Goal: Task Accomplishment & Management: Use online tool/utility

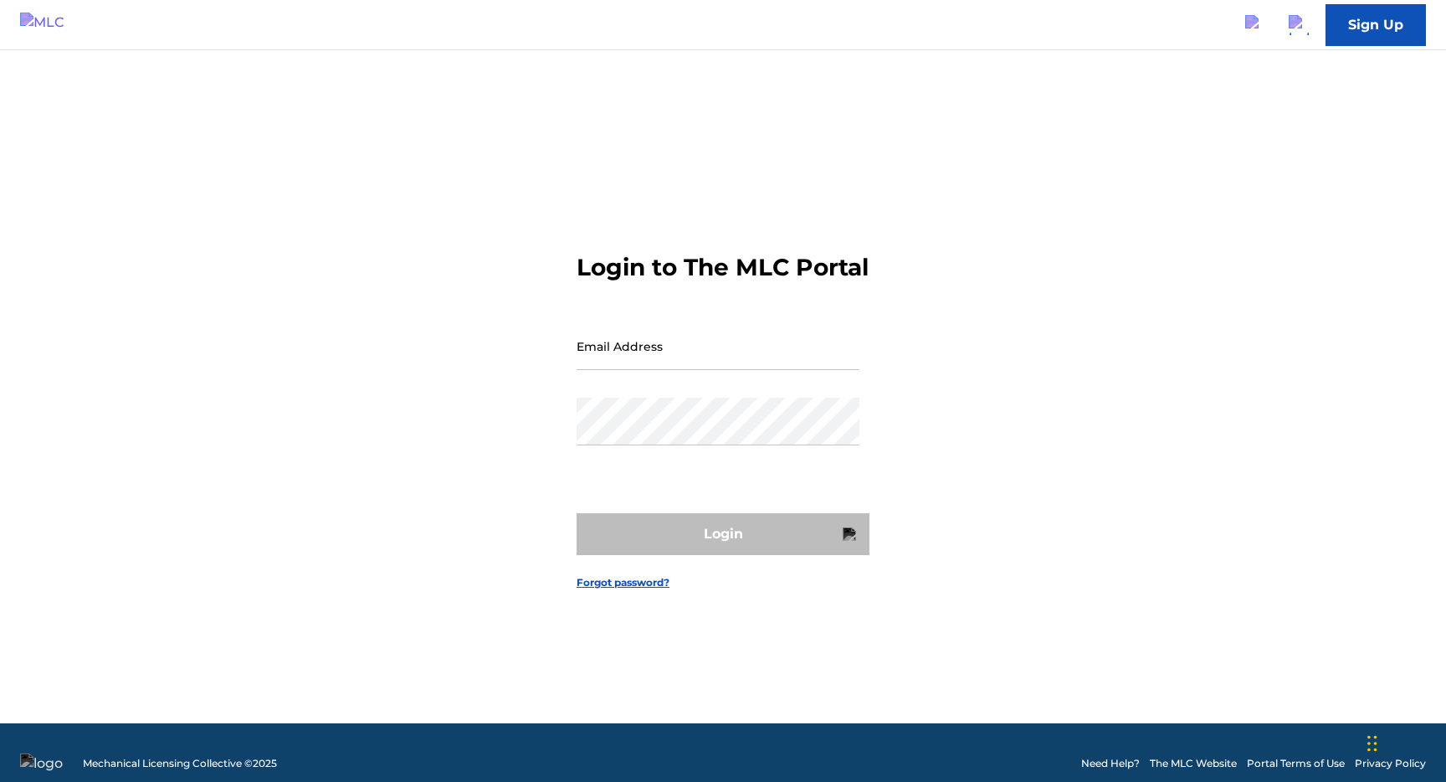
type input "[EMAIL_ADDRESS][DOMAIN_NAME]"
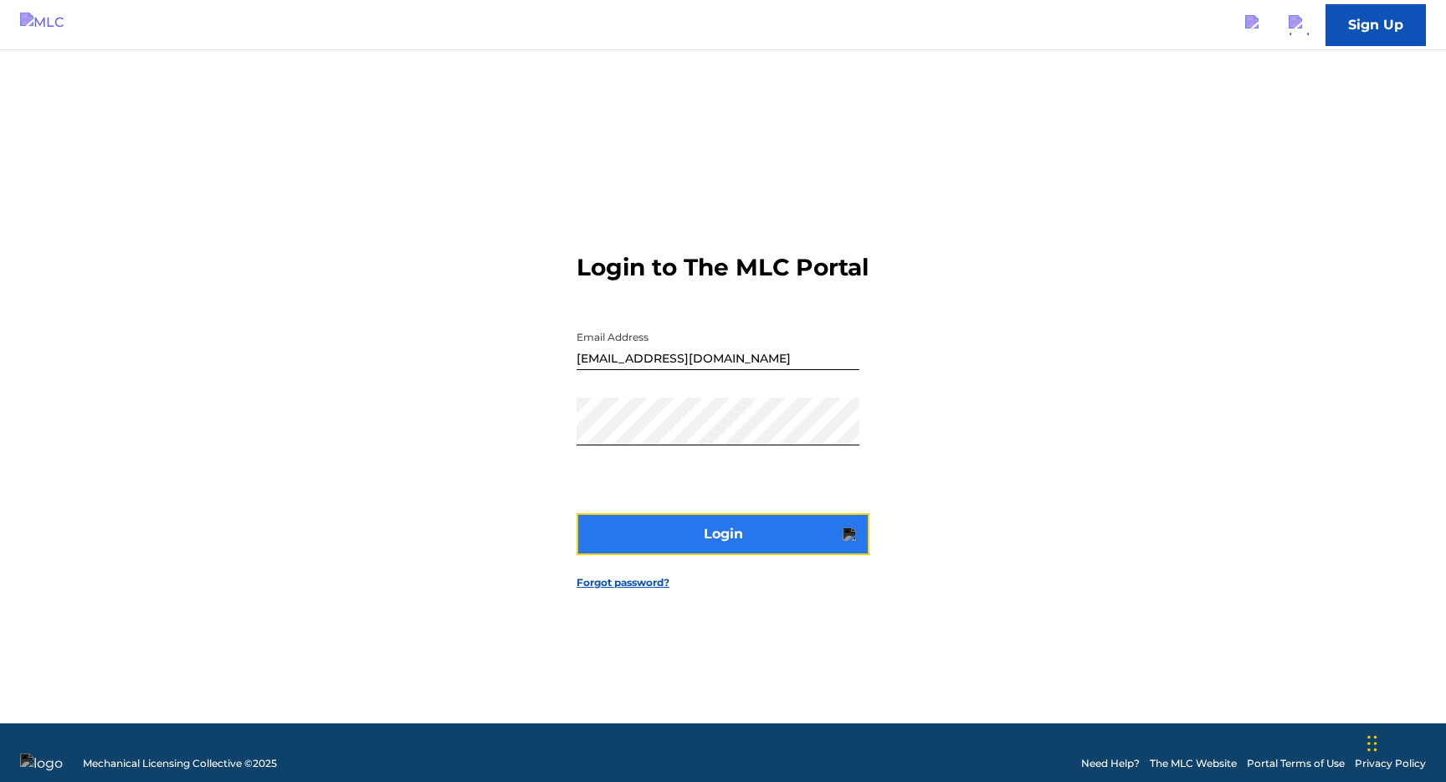
click at [796, 534] on button "Login" at bounding box center [723, 534] width 293 height 42
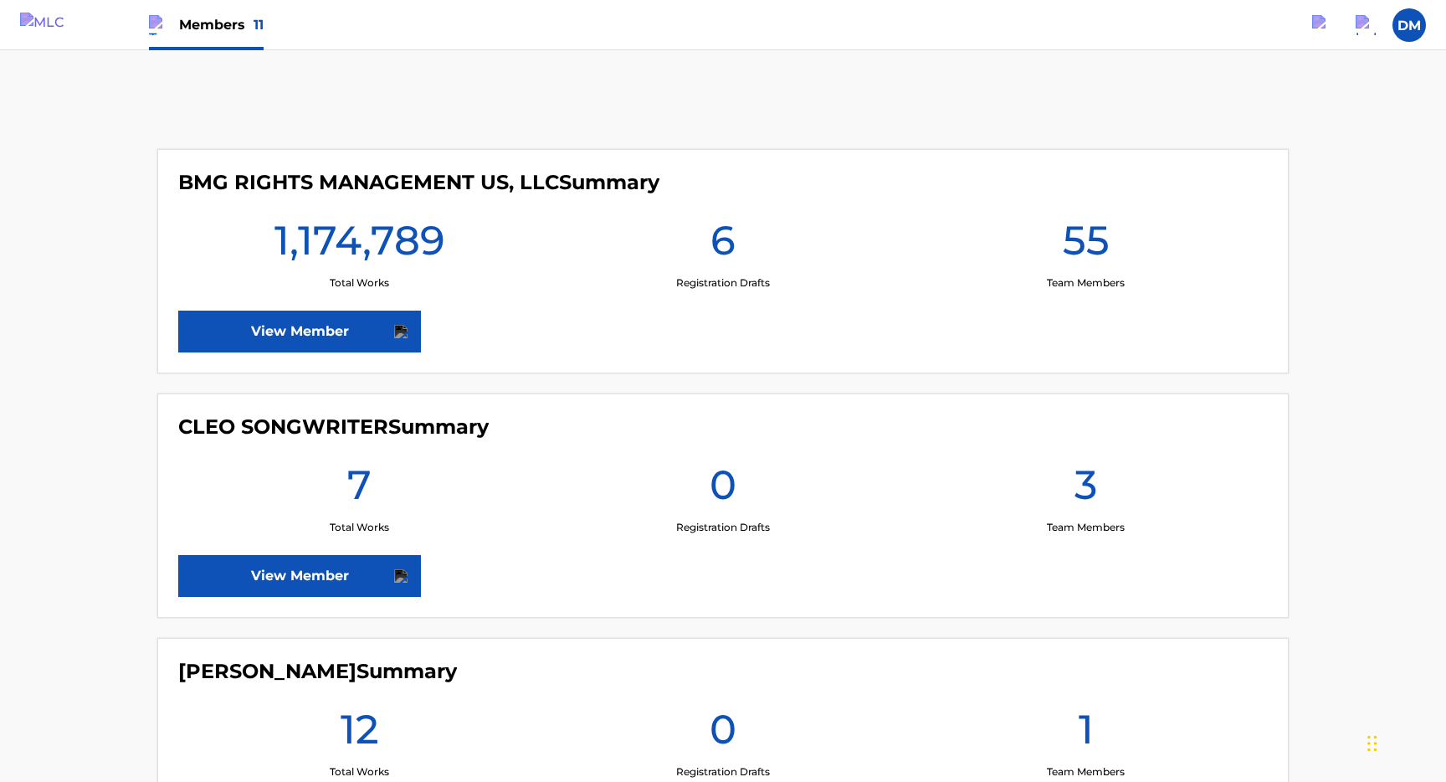
scroll to position [380, 0]
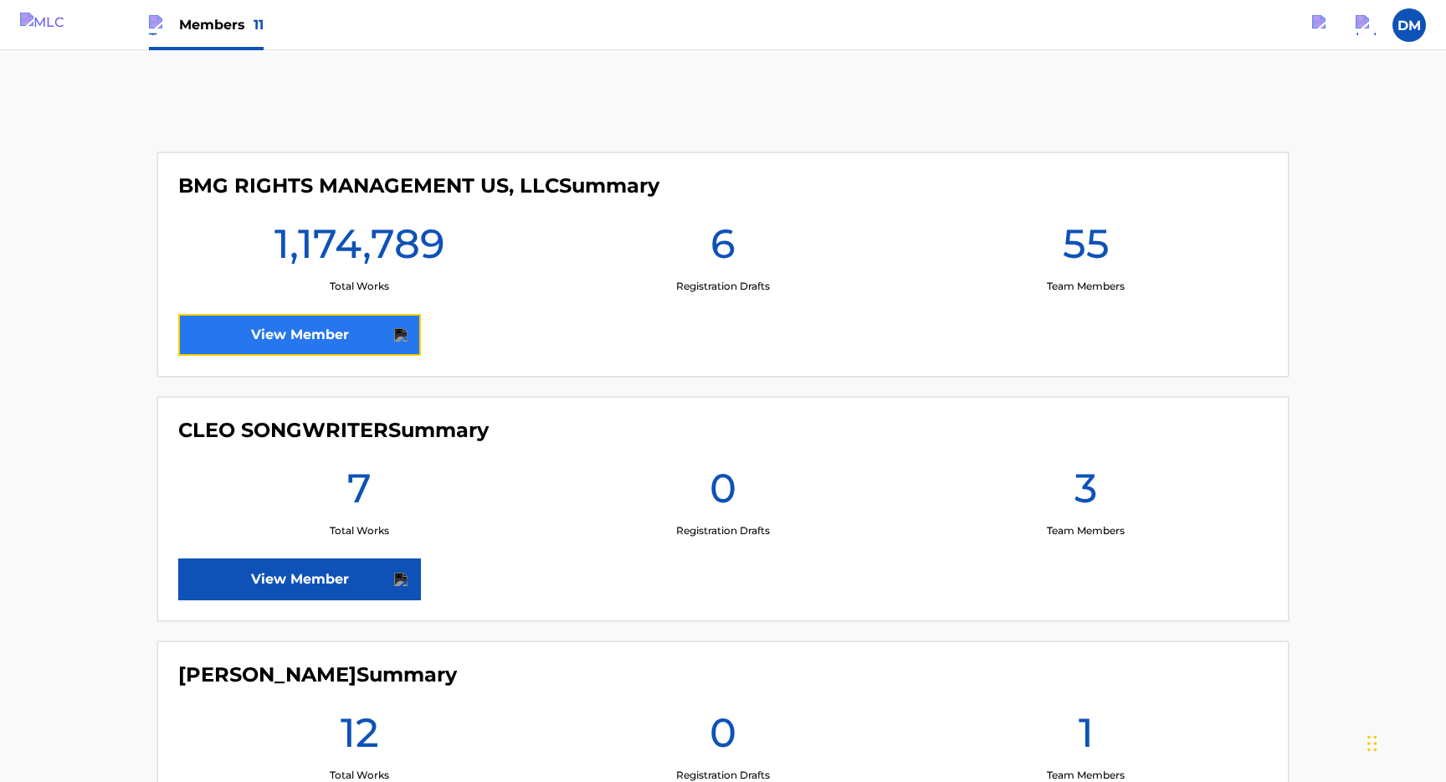
click at [329, 347] on link "View Member" at bounding box center [299, 335] width 243 height 42
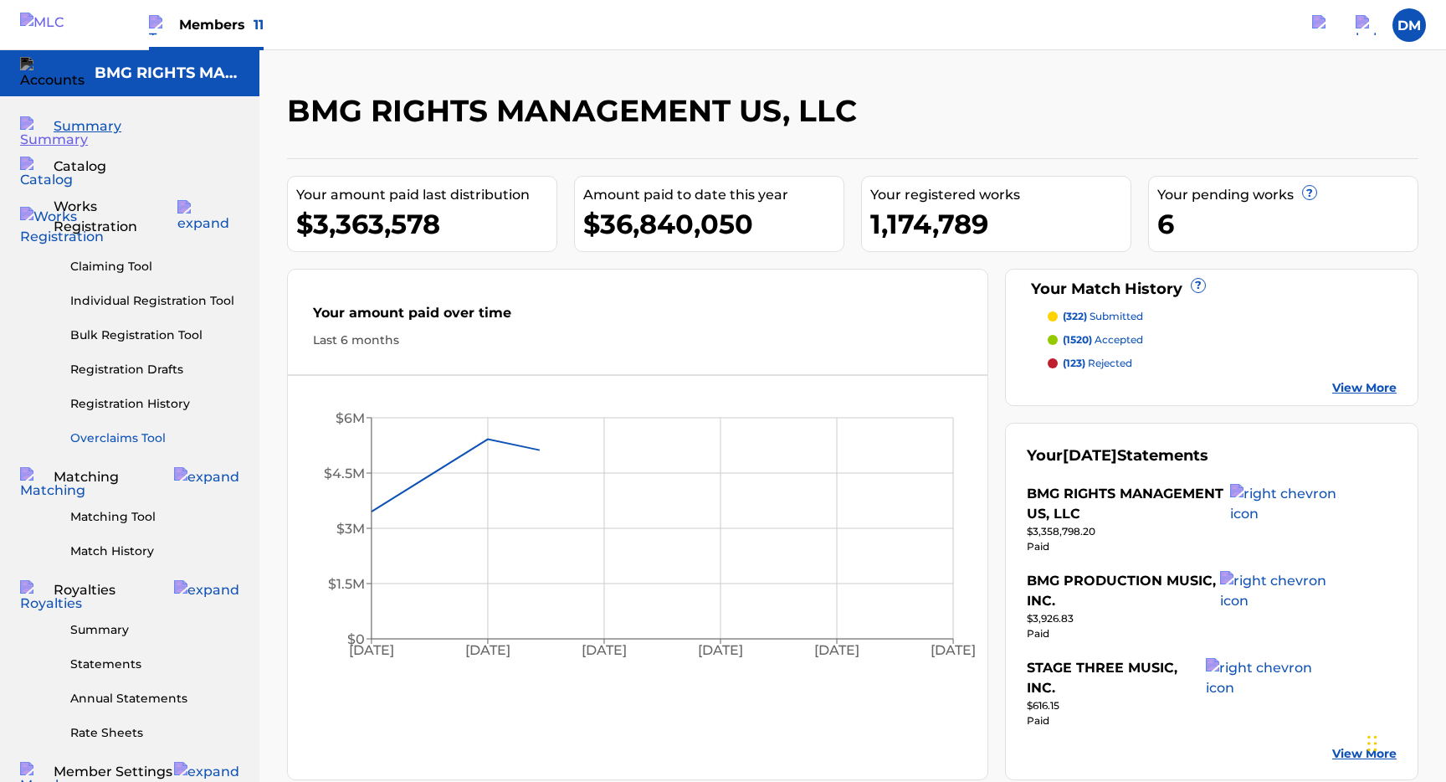
click at [156, 429] on link "Overclaims Tool" at bounding box center [154, 438] width 169 height 18
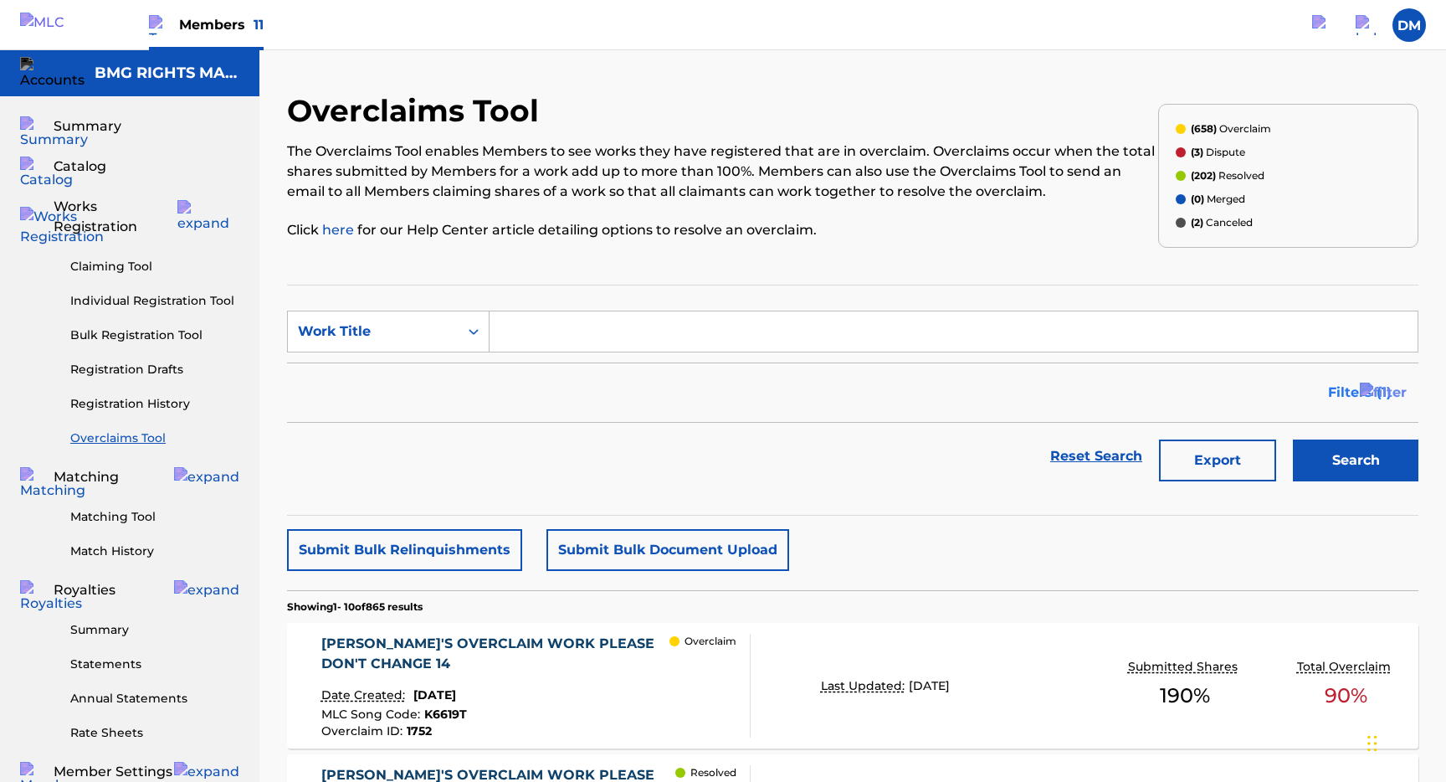
click at [1343, 395] on span "Filters ( 1 )" at bounding box center [1360, 392] width 64 height 20
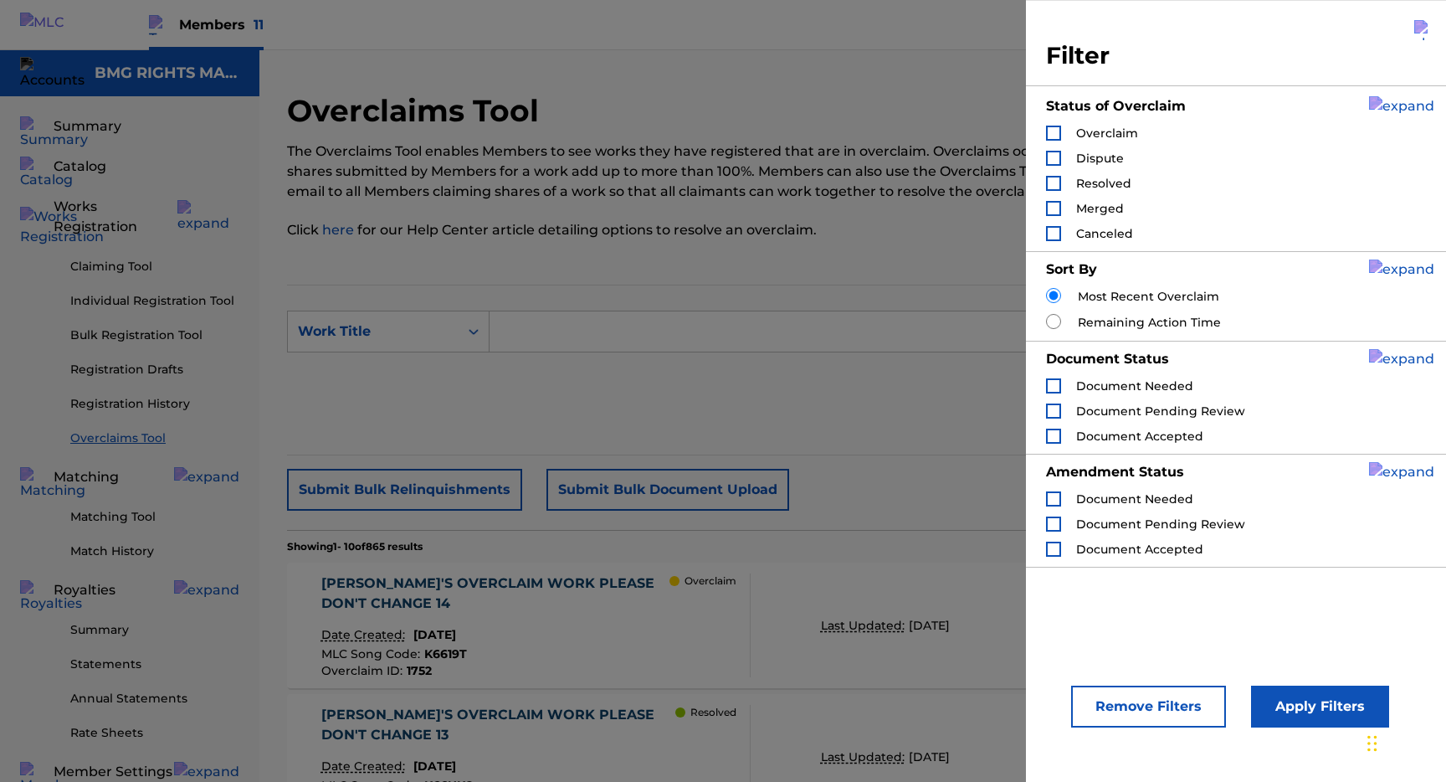
click at [1112, 239] on span "Canceled" at bounding box center [1104, 233] width 57 height 15
click at [1055, 228] on div "Search Form" at bounding box center [1053, 233] width 15 height 15
click at [1311, 685] on div "Apply Filters" at bounding box center [1295, 702] width 138 height 50
click at [1305, 698] on button "Apply Filters" at bounding box center [1320, 706] width 138 height 42
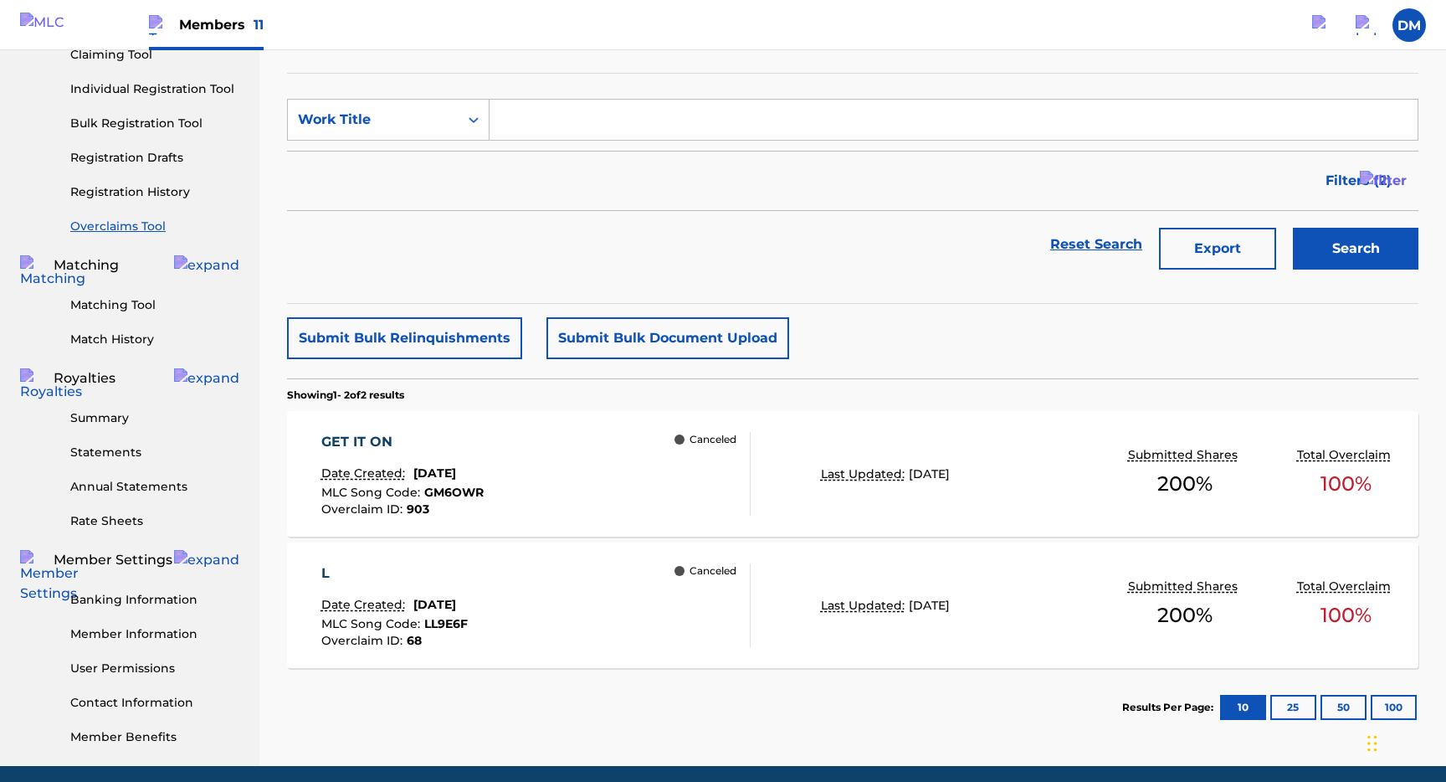
scroll to position [257, 0]
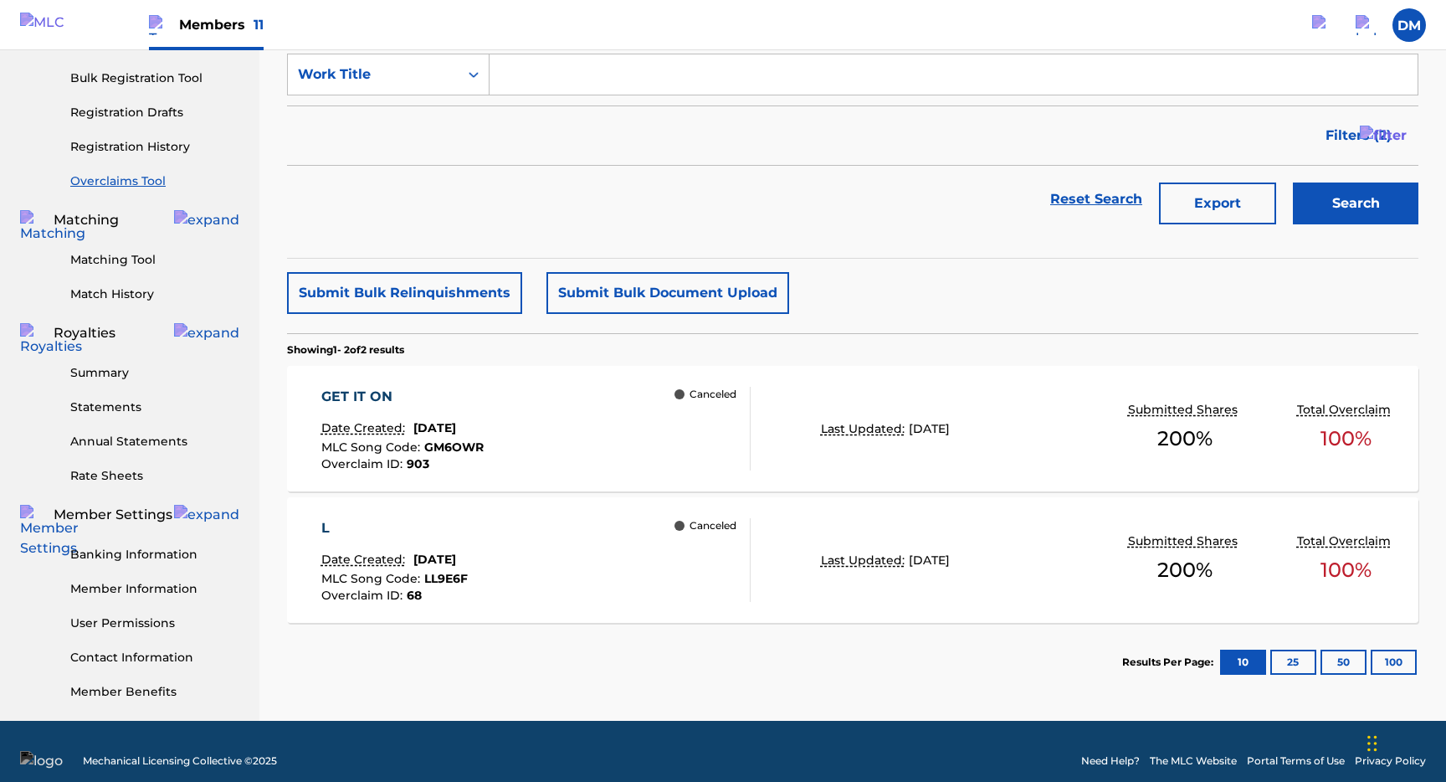
click at [621, 428] on div "GET IT ON Date Created: [DATE] MLC Song Code : GM6OWR Overclaim ID : 903 Cancel…" at bounding box center [536, 429] width 430 height 84
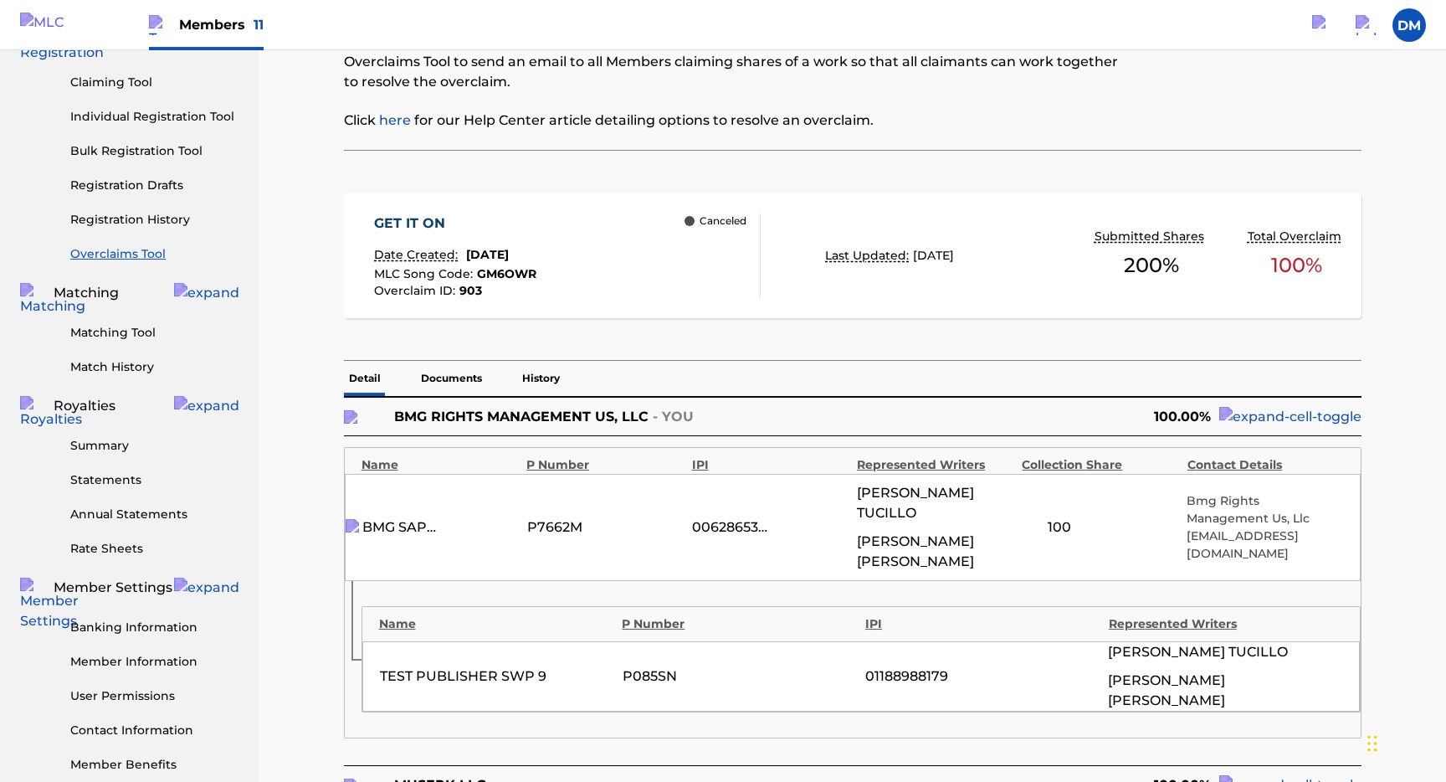
scroll to position [179, 0]
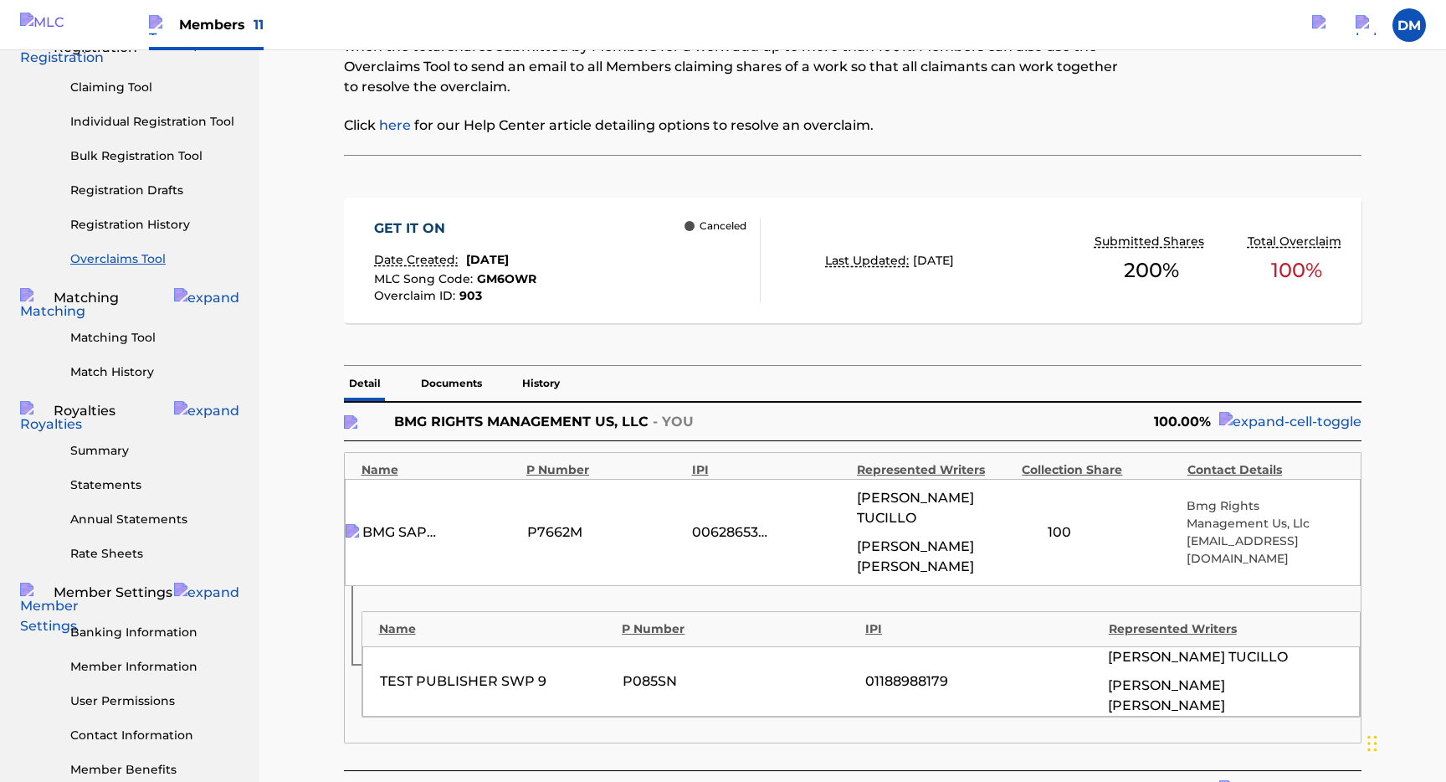
click at [469, 373] on p "Documents" at bounding box center [451, 383] width 71 height 35
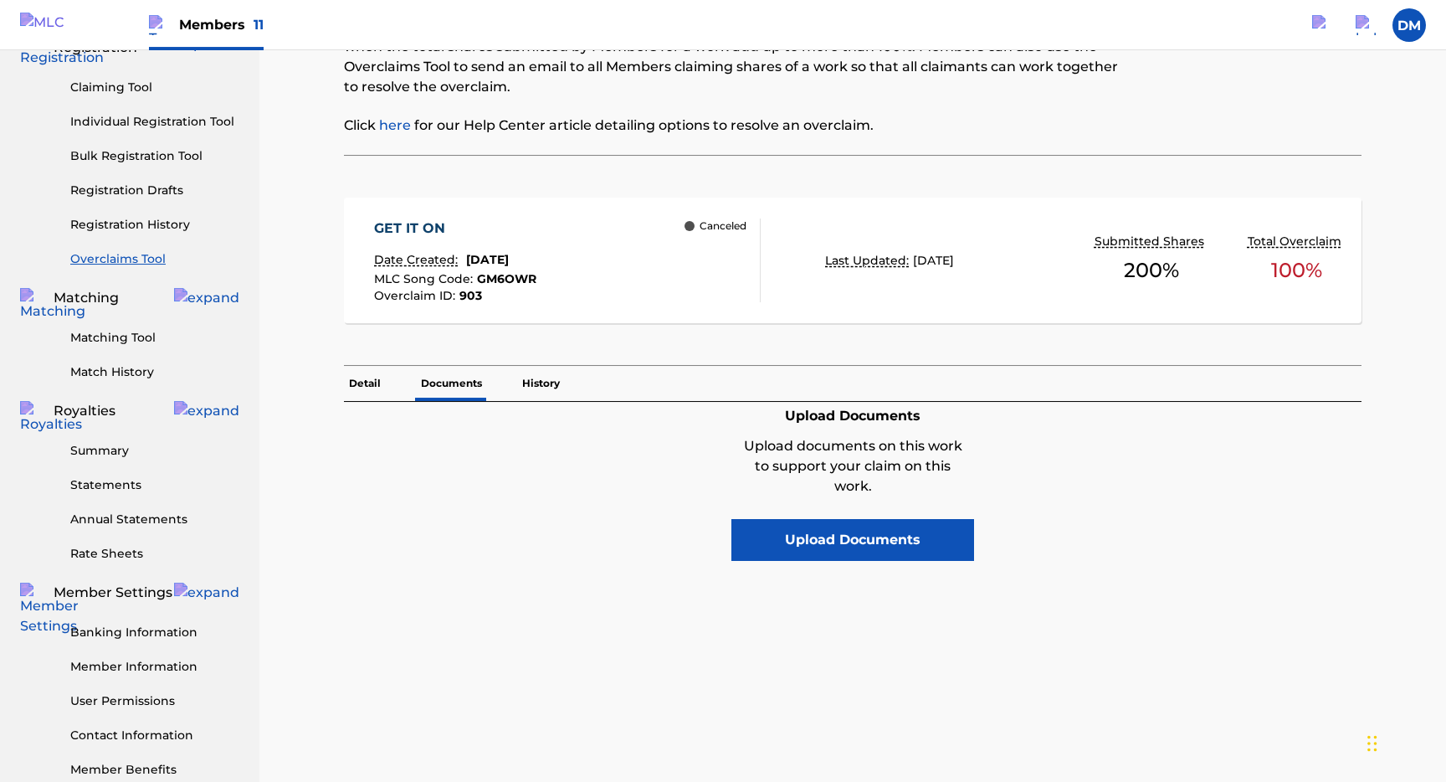
click at [359, 390] on p "Detail" at bounding box center [365, 383] width 42 height 35
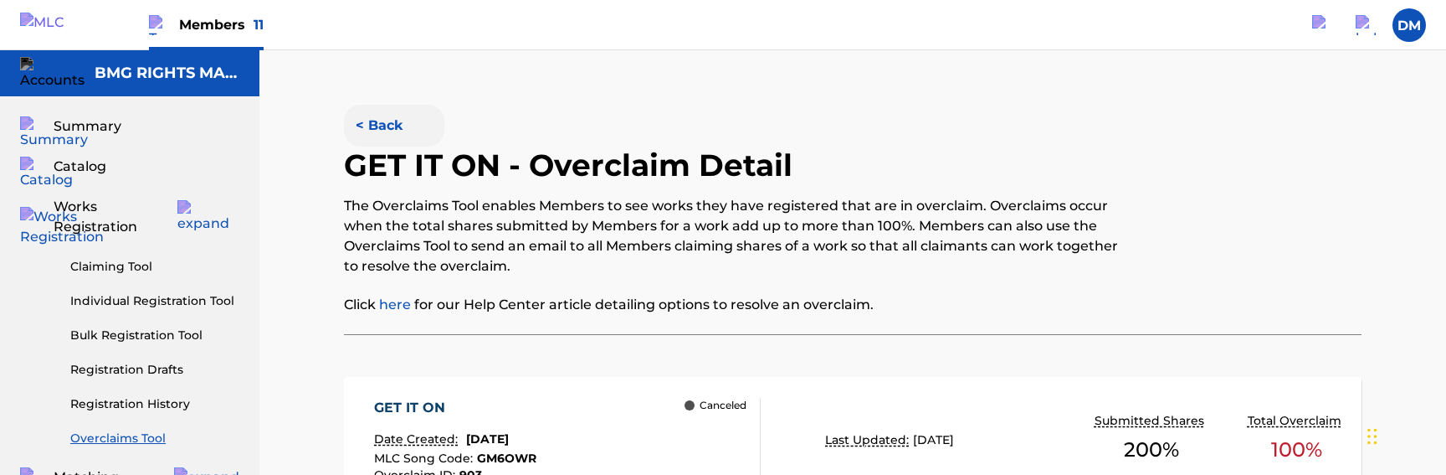
click at [388, 117] on button "< Back" at bounding box center [394, 126] width 100 height 42
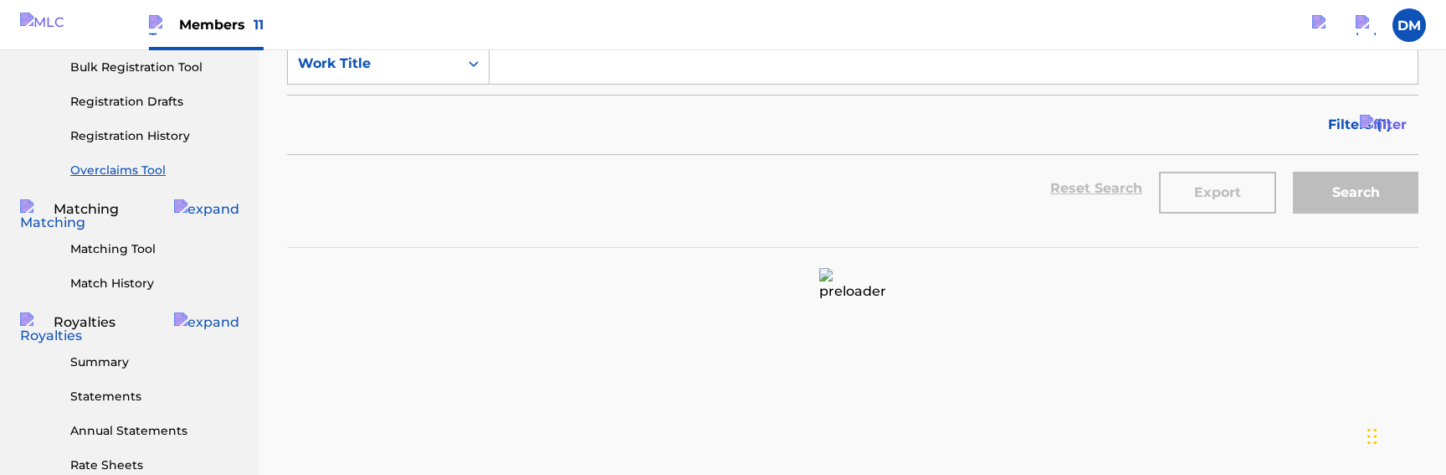
scroll to position [269, 0]
click at [1354, 128] on span "Filters ( 1 )" at bounding box center [1360, 124] width 64 height 20
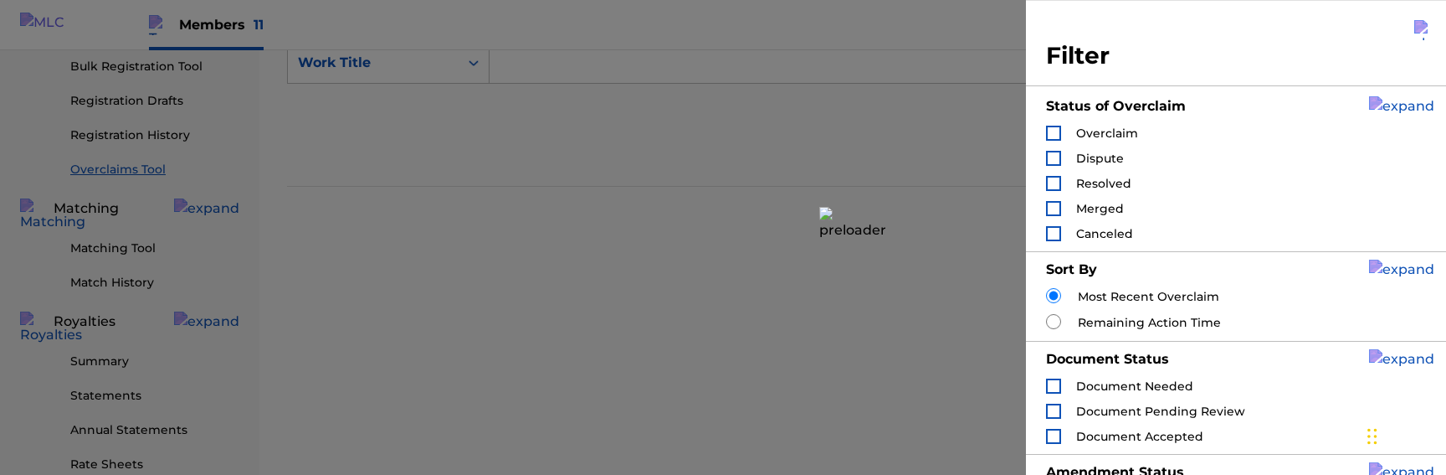
click at [1432, 29] on img "Search Form" at bounding box center [1424, 30] width 20 height 20
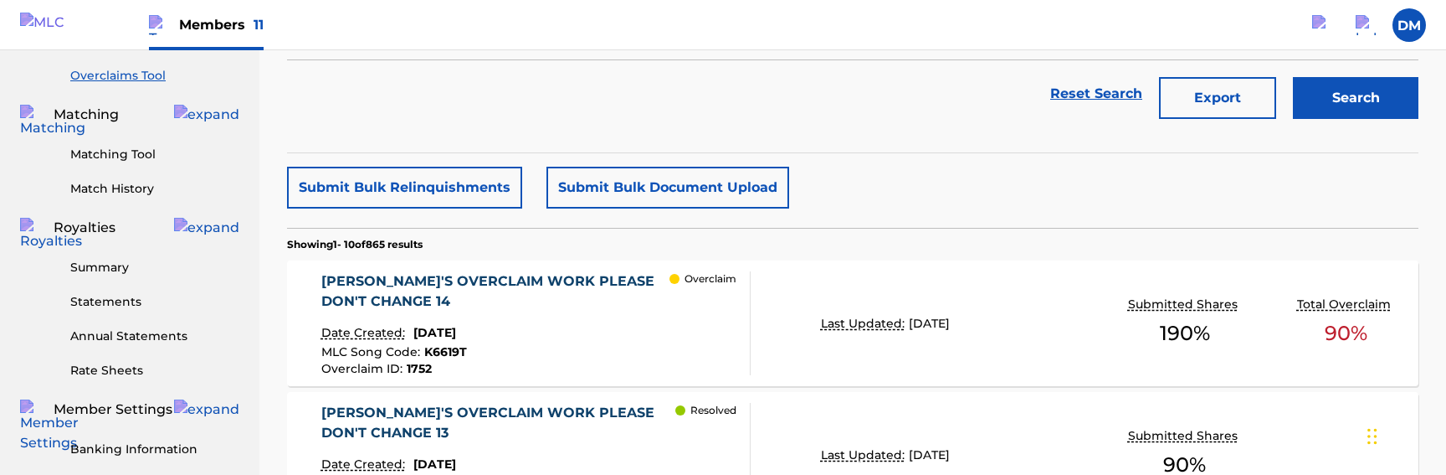
scroll to position [369, 0]
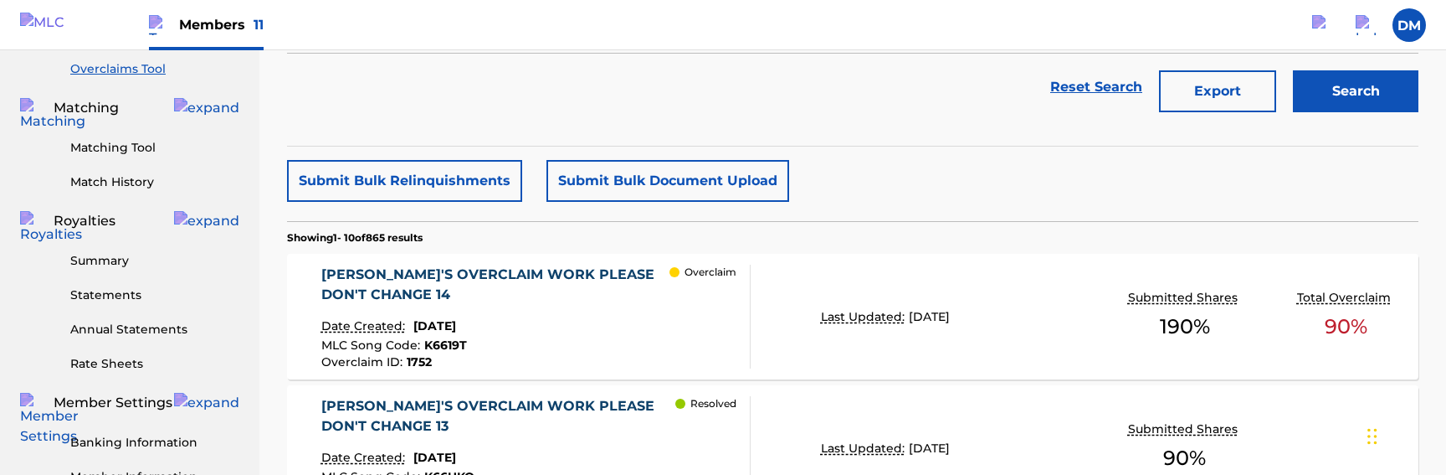
click at [516, 340] on div "MLC Song Code : K6619T" at bounding box center [495, 347] width 349 height 17
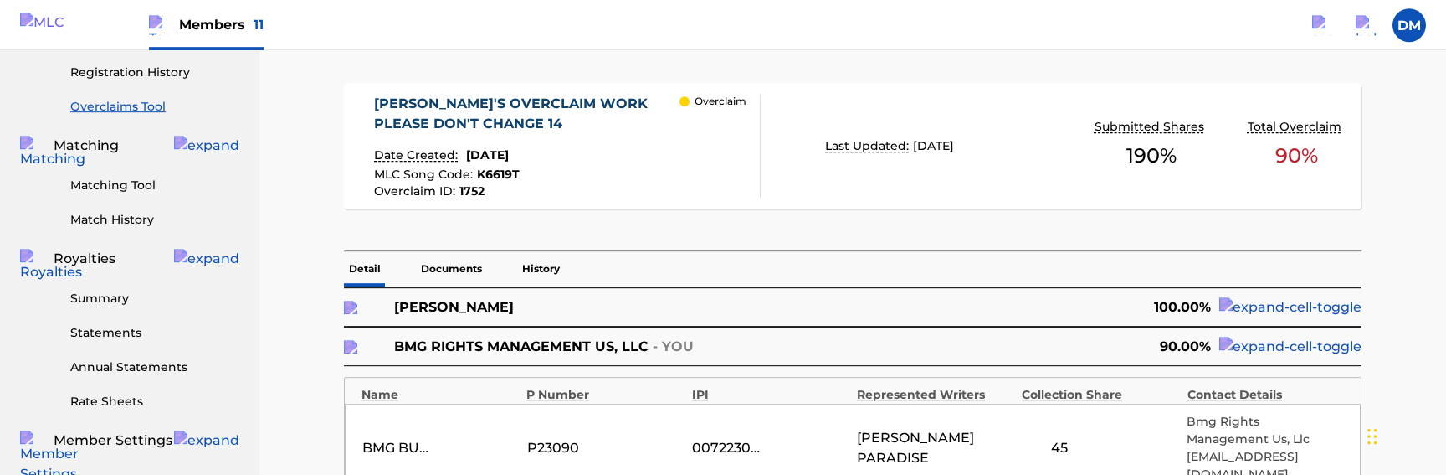
scroll to position [333, 0]
click at [453, 264] on p "Documents" at bounding box center [451, 266] width 71 height 35
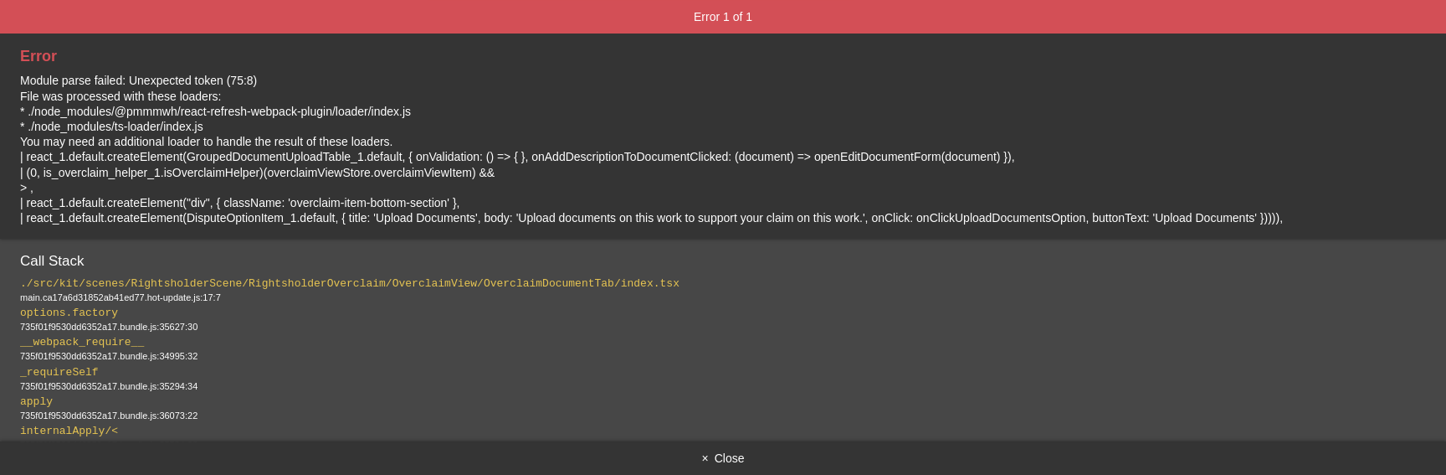
click at [724, 459] on button "× Close" at bounding box center [723, 457] width 1446 height 33
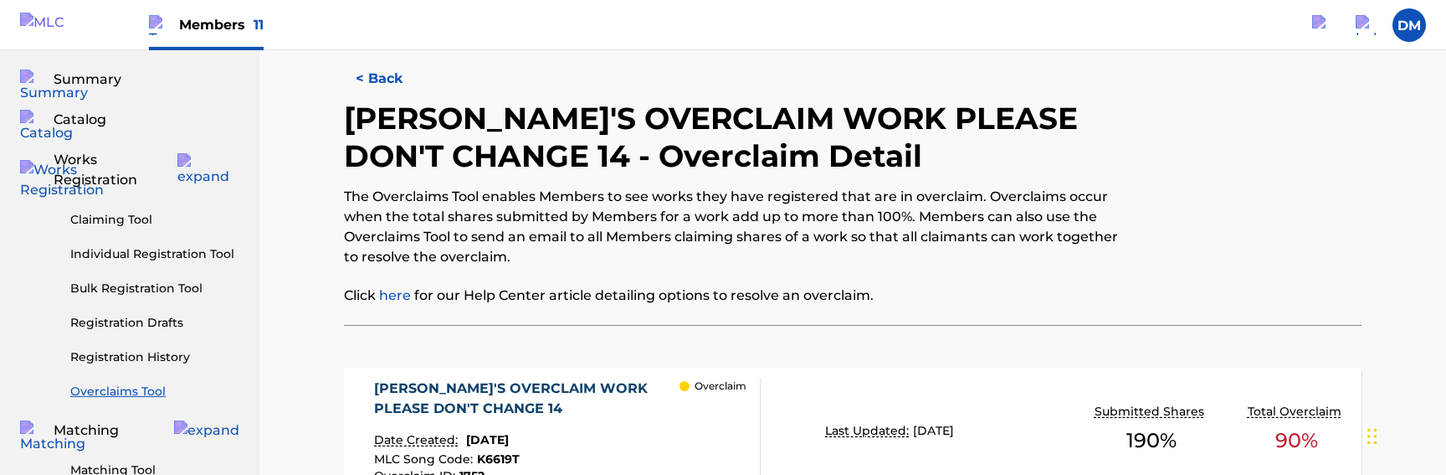
scroll to position [57, 0]
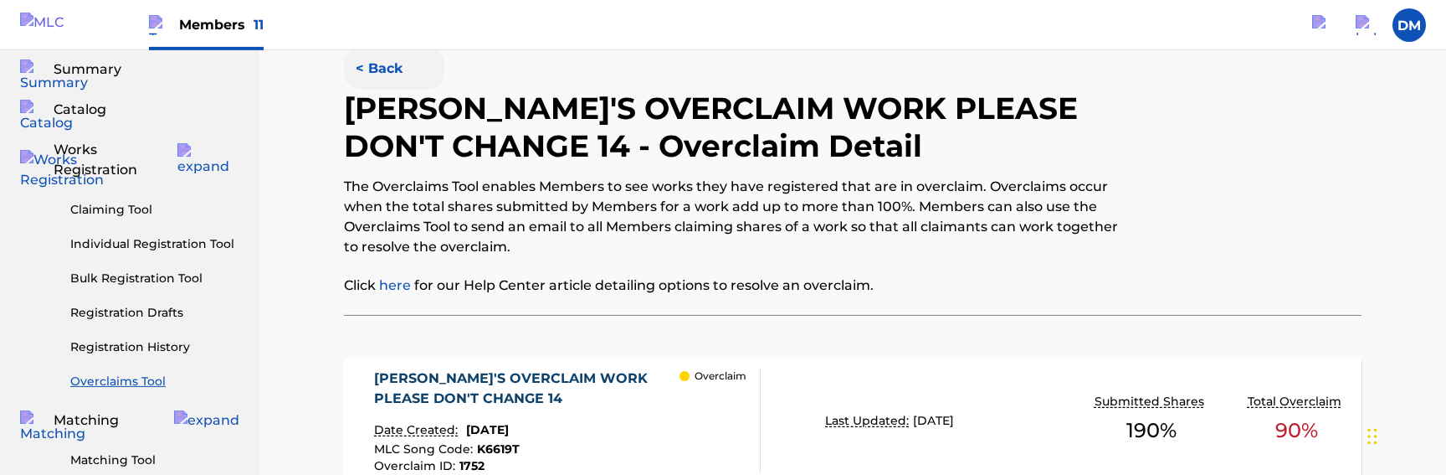
click at [362, 67] on button "< Back" at bounding box center [394, 69] width 100 height 42
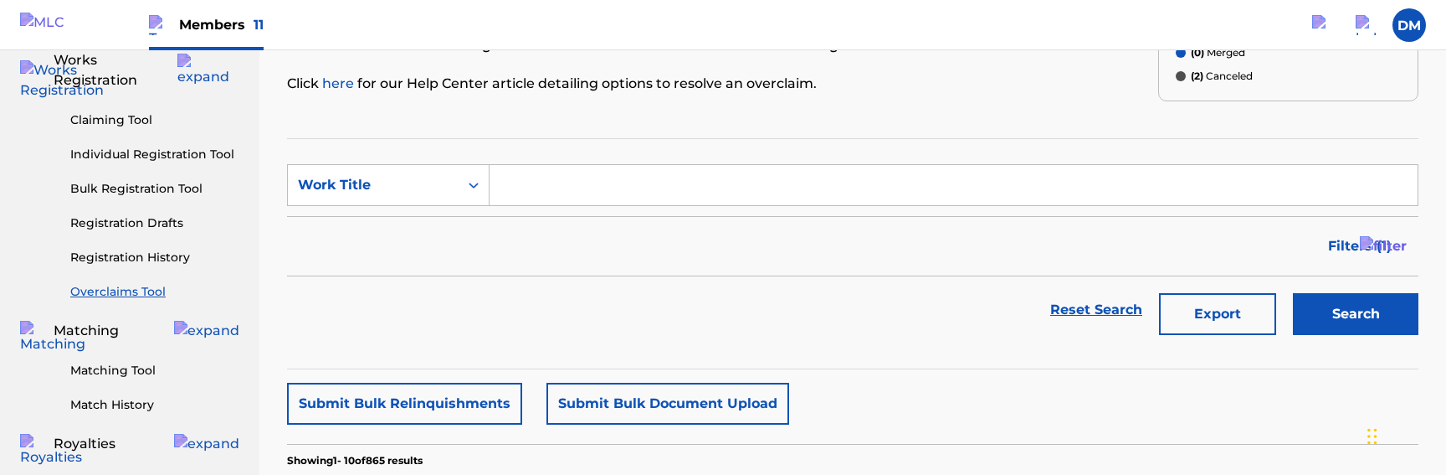
scroll to position [136, 0]
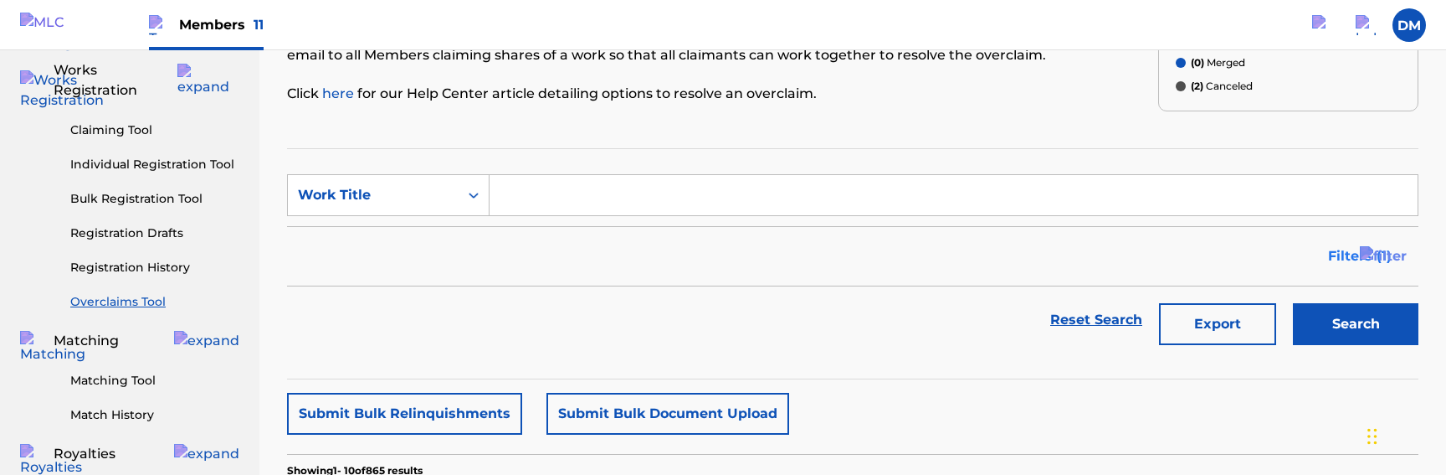
click at [1360, 265] on span "Filters ( 1 )" at bounding box center [1360, 256] width 64 height 20
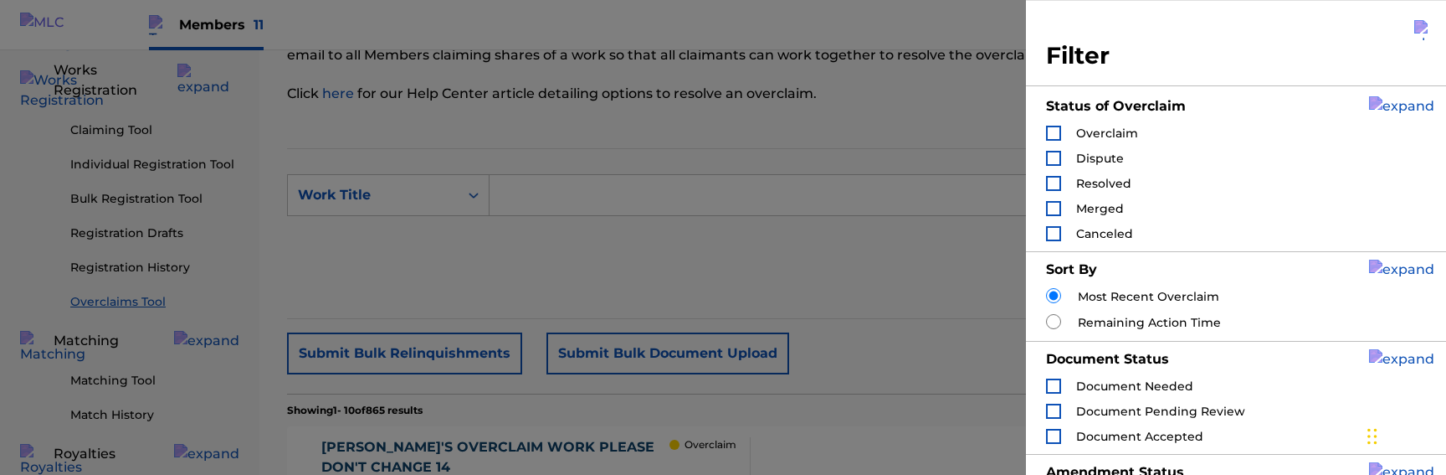
click at [1060, 234] on div "Search Form" at bounding box center [1053, 233] width 15 height 15
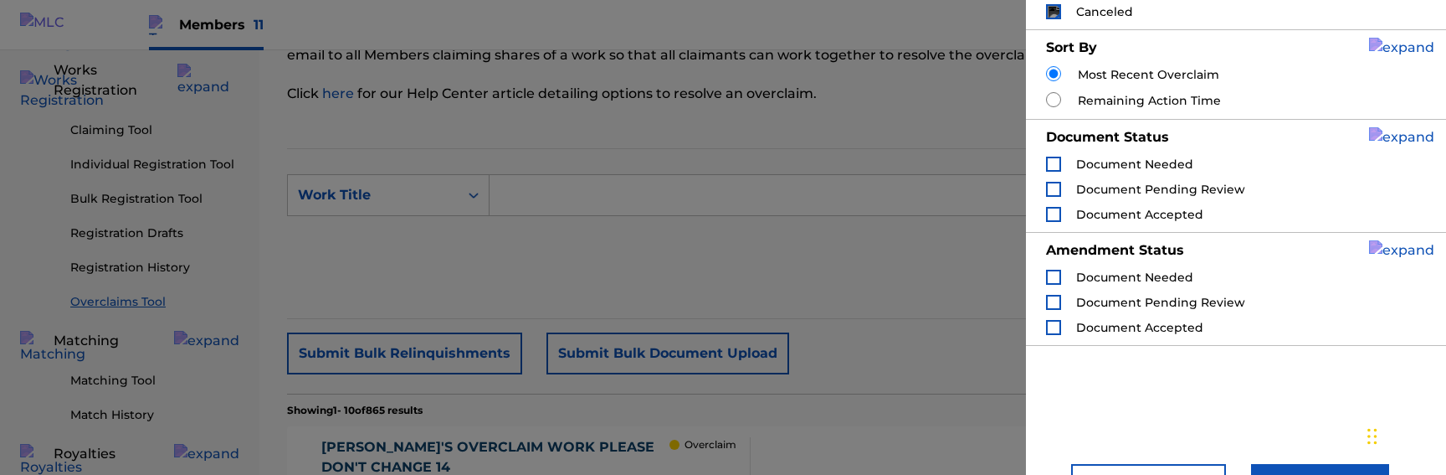
scroll to position [273, 0]
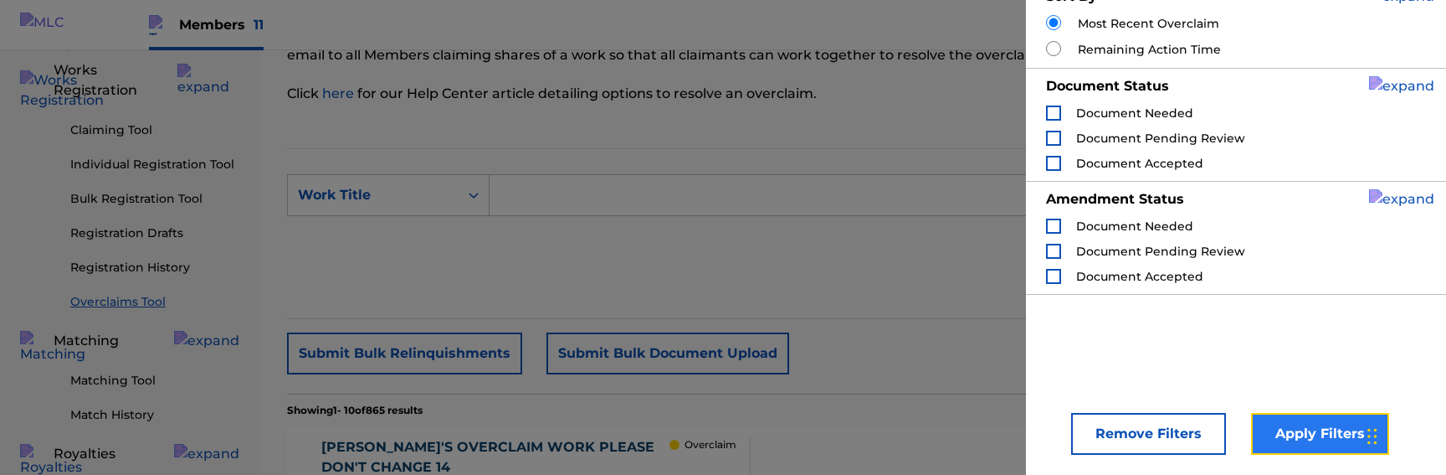
click at [1317, 422] on button "Apply Filters" at bounding box center [1320, 434] width 138 height 42
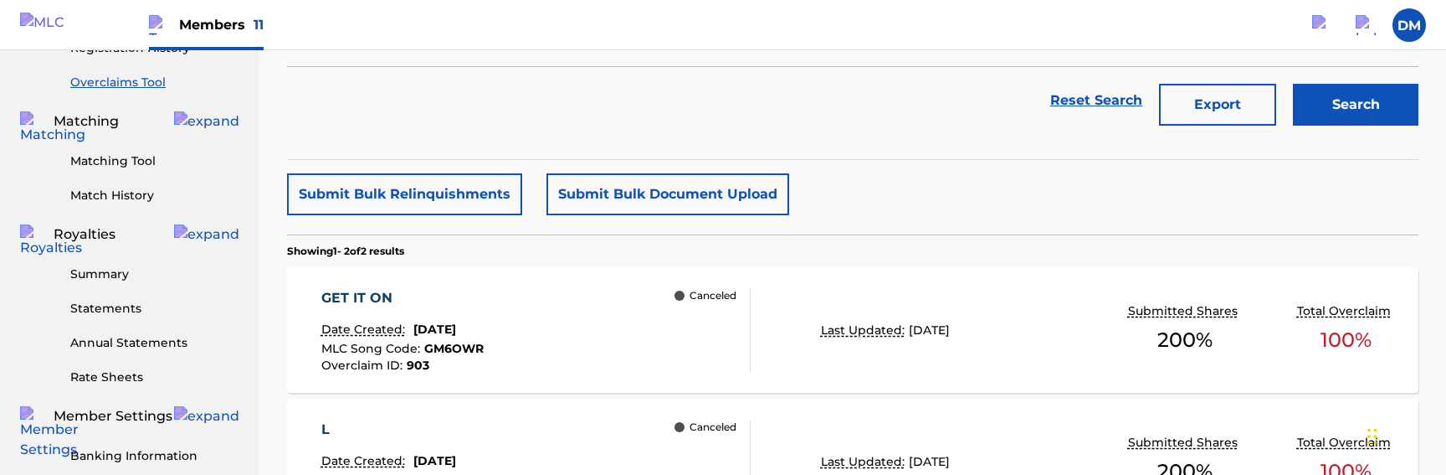
scroll to position [398, 0]
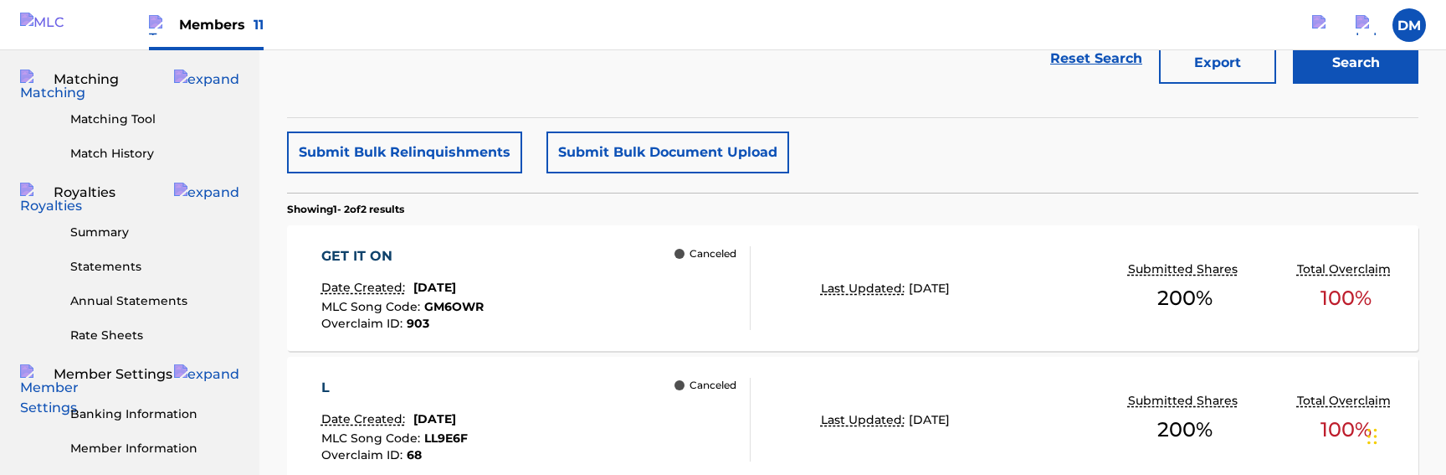
click at [644, 300] on div "GET IT ON Date Created: [DATE] MLC Song Code : GM6OWR Overclaim ID : 903 Cancel…" at bounding box center [536, 288] width 430 height 84
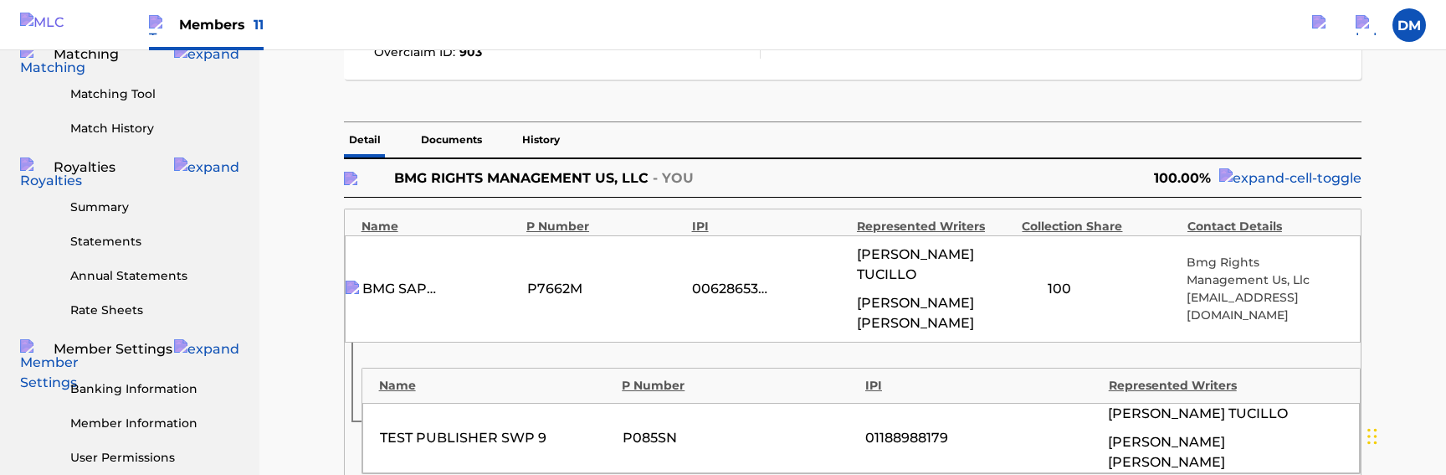
scroll to position [304, 0]
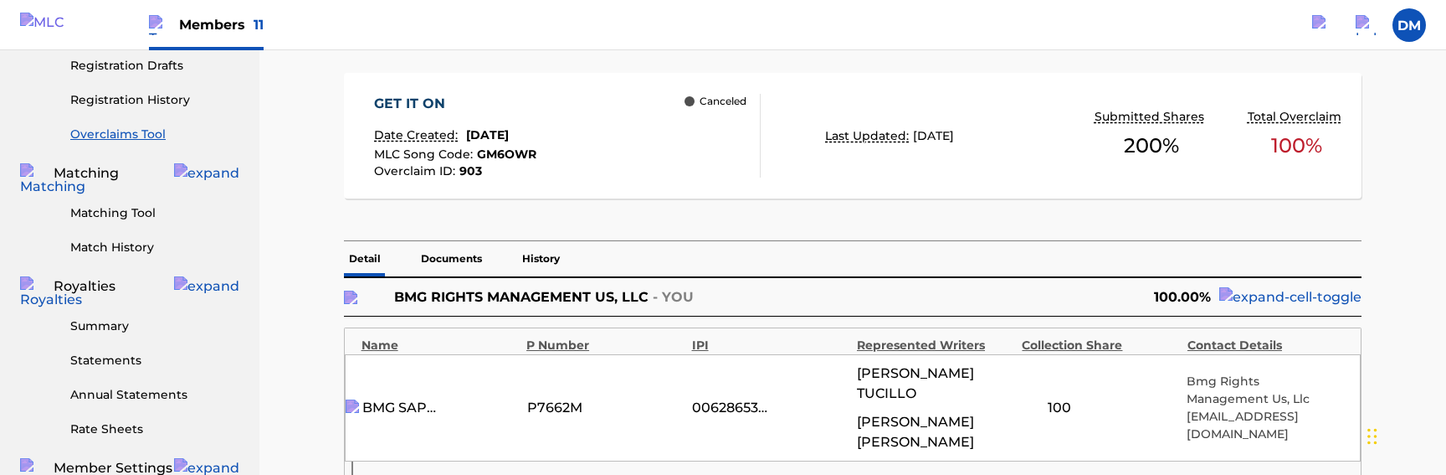
click at [454, 265] on p "Documents" at bounding box center [451, 258] width 71 height 35
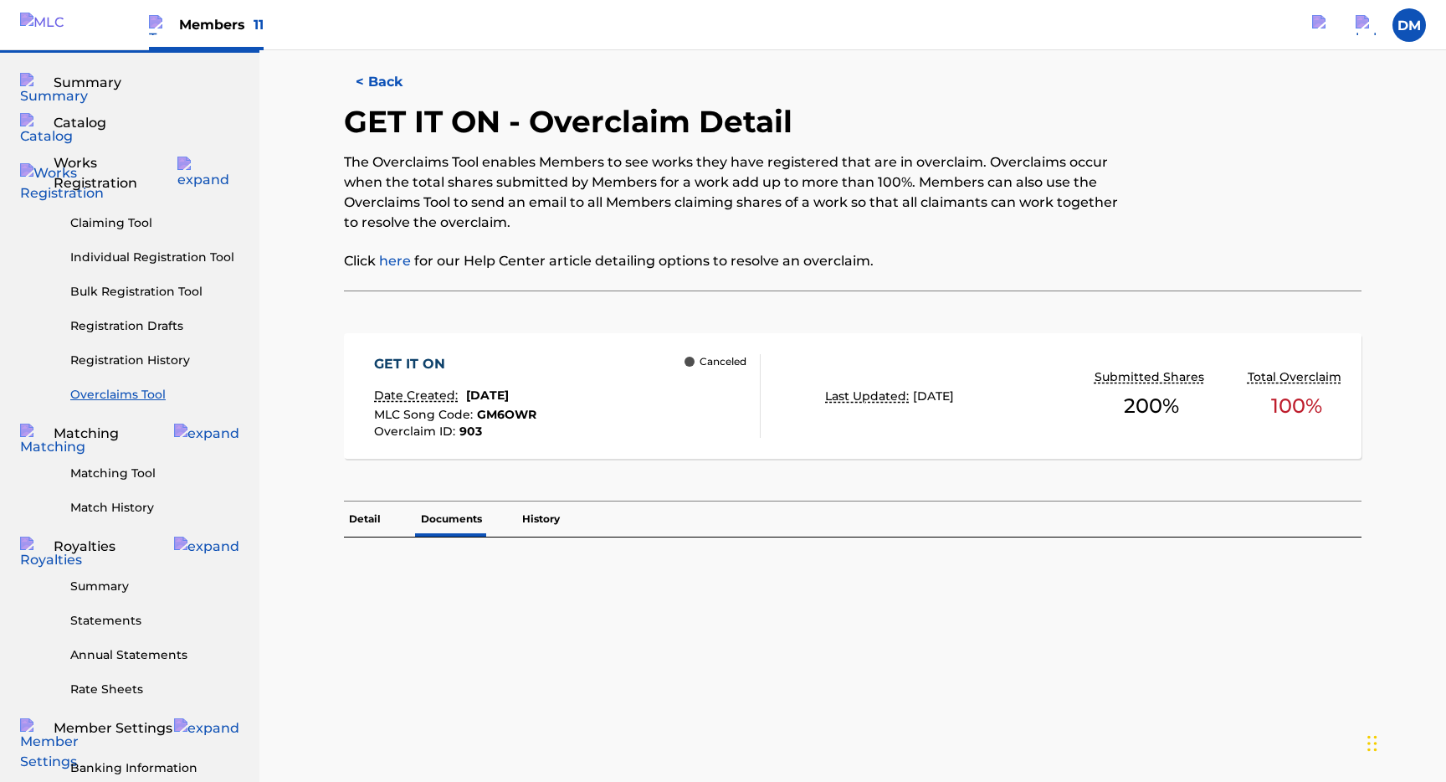
scroll to position [42, 0]
click at [347, 81] on button "< Back" at bounding box center [394, 84] width 100 height 42
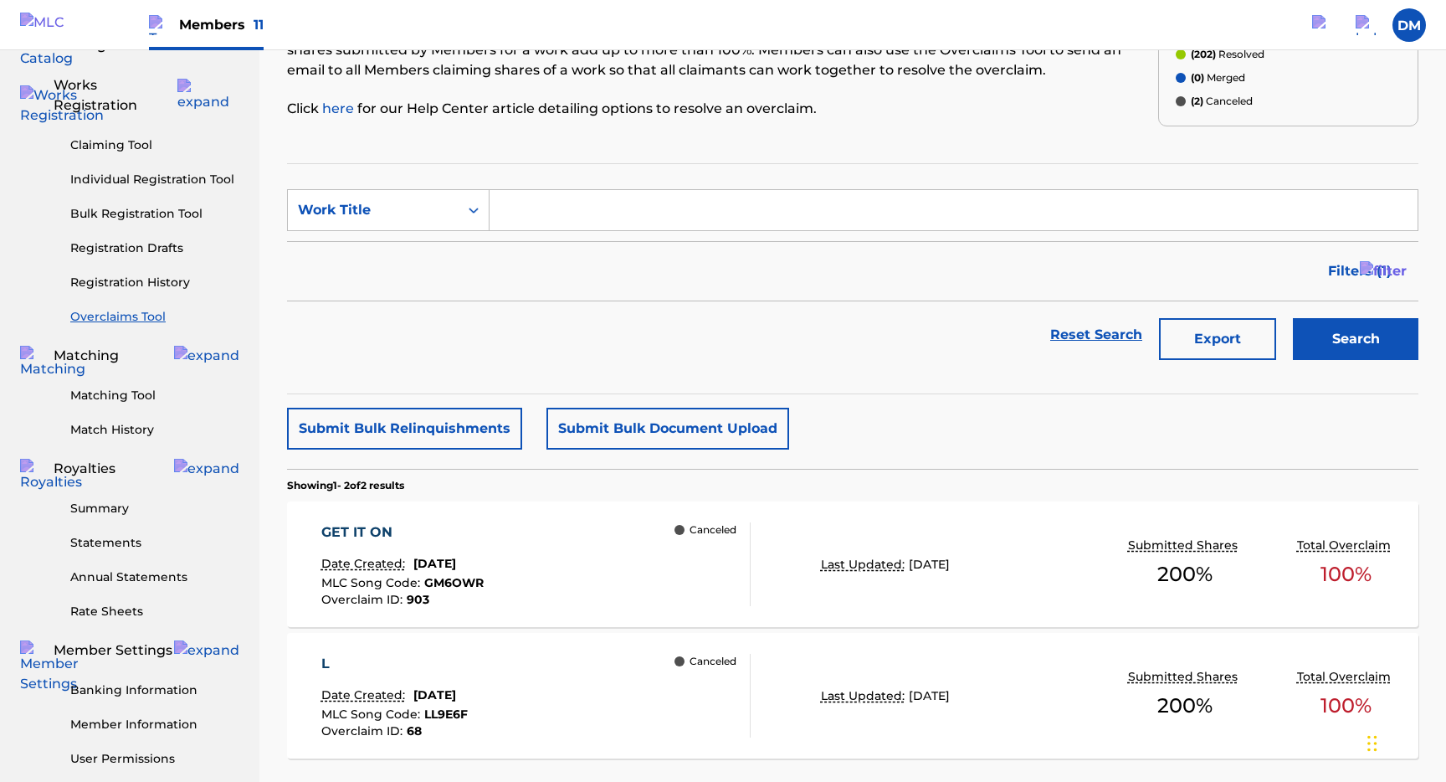
scroll to position [75, 0]
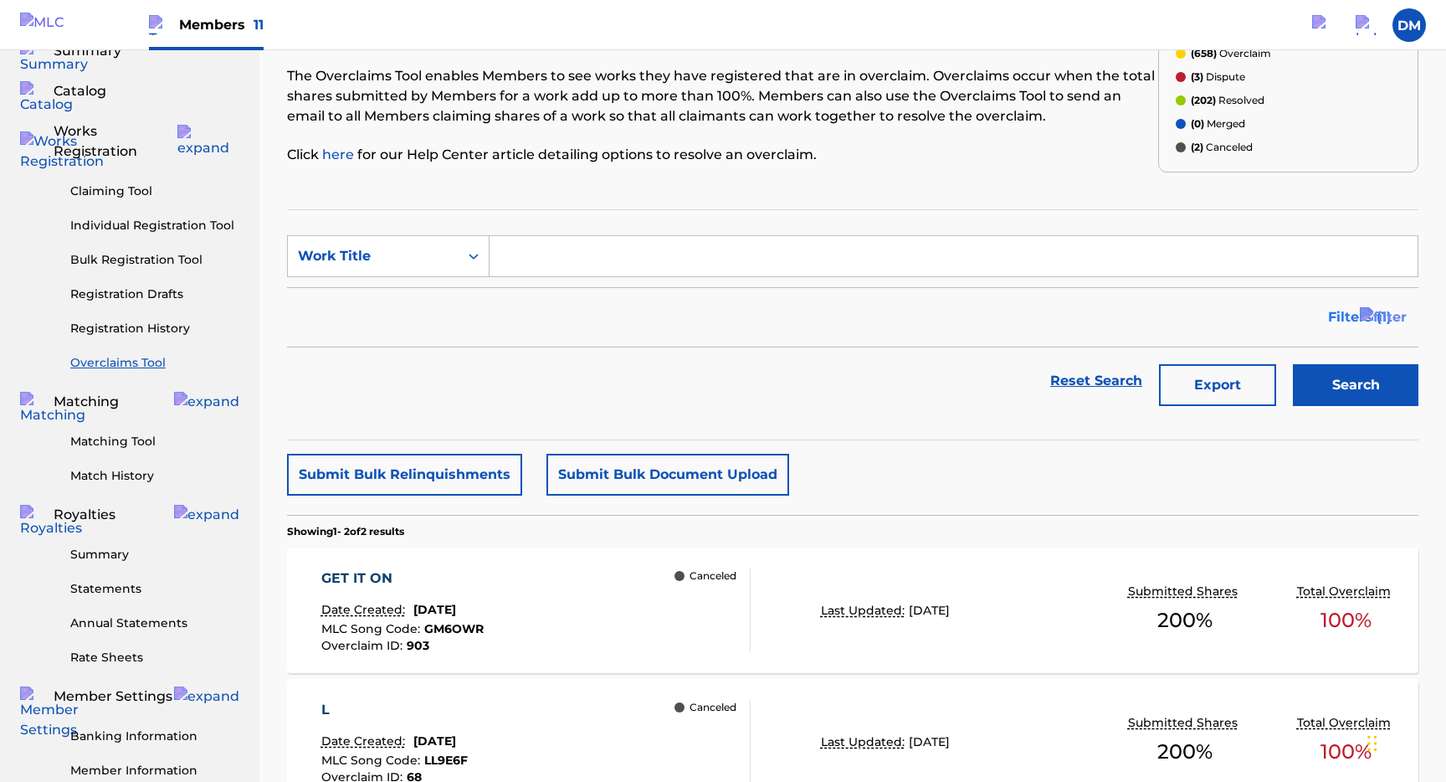
click at [1339, 319] on span "Filters ( 1 )" at bounding box center [1360, 317] width 64 height 20
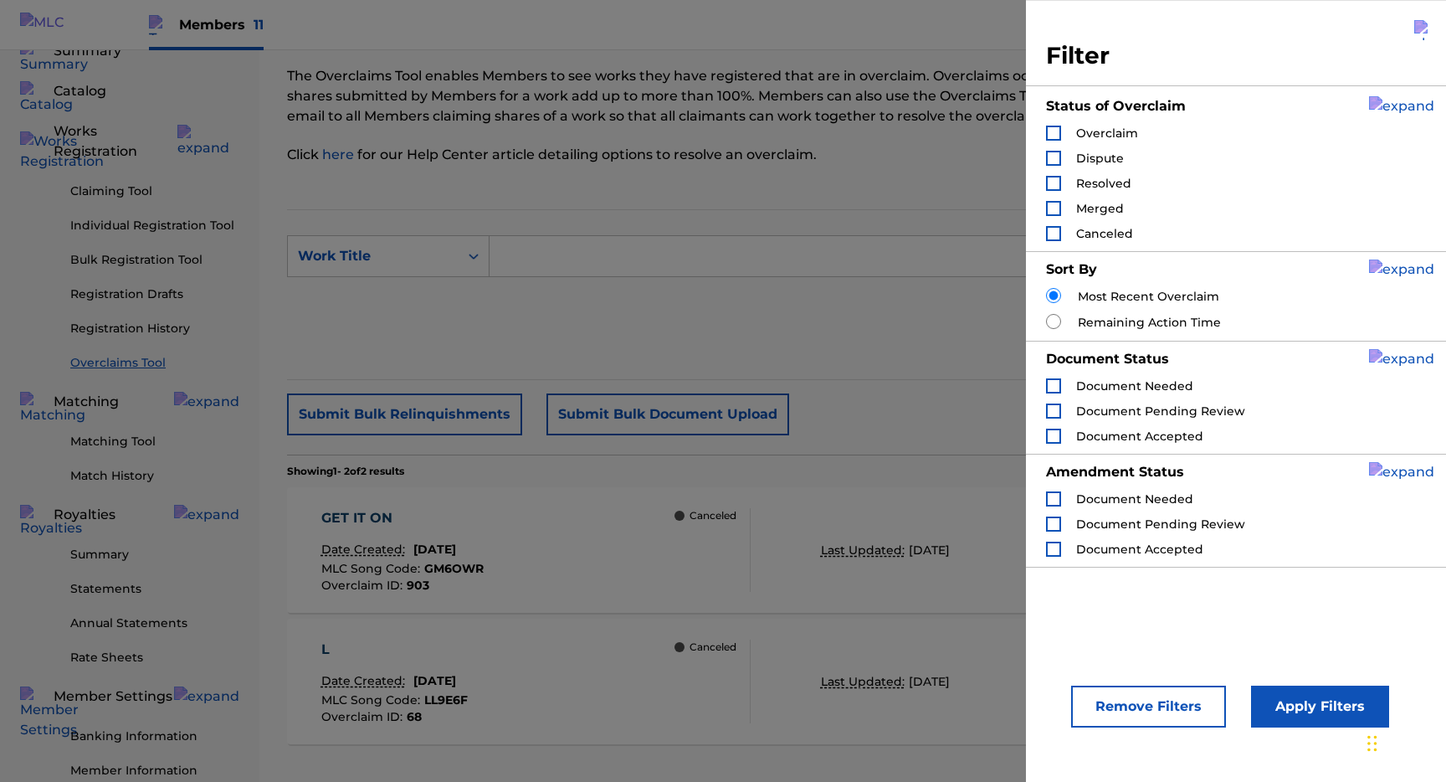
click at [1052, 132] on div "Search Form" at bounding box center [1053, 133] width 15 height 15
click at [1053, 132] on img "Search Form" at bounding box center [1054, 133] width 12 height 12
click at [1317, 474] on button "Apply Filters" at bounding box center [1320, 706] width 138 height 42
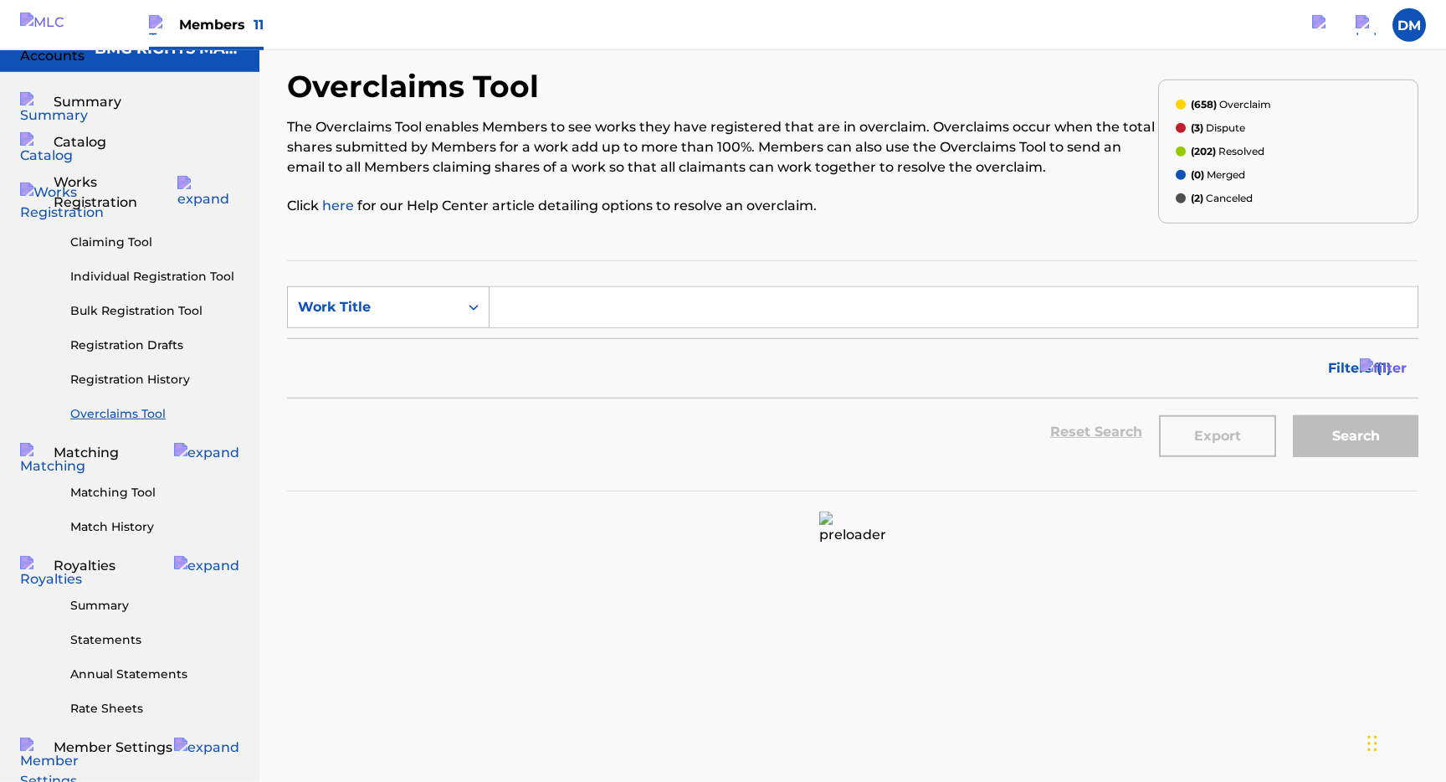
scroll to position [256, 0]
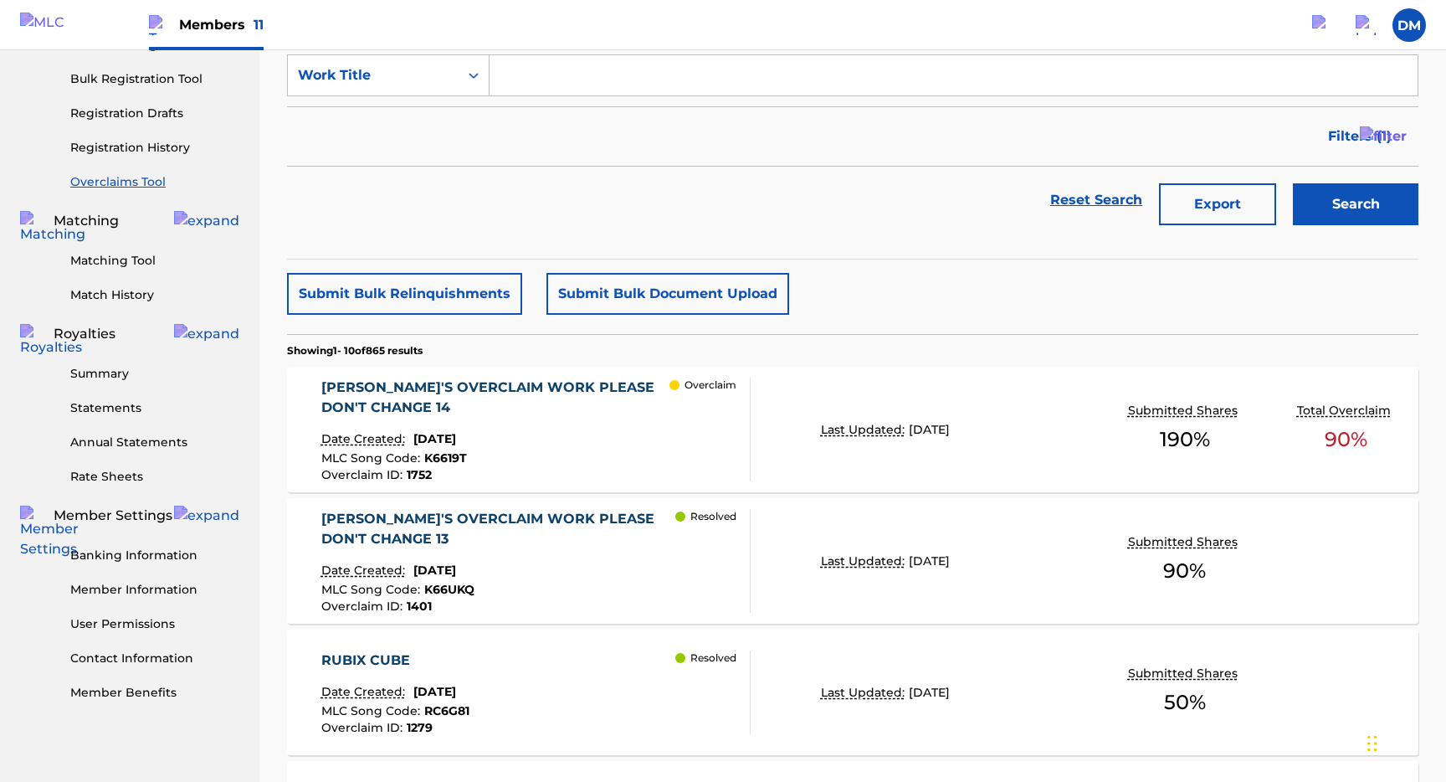
click at [567, 474] on div "KRYSTAL'S OVERCLAIM WORK PLEASE DON'T CHANGE 13 Date Created: May 02, 2025 MLC …" at bounding box center [498, 561] width 355 height 104
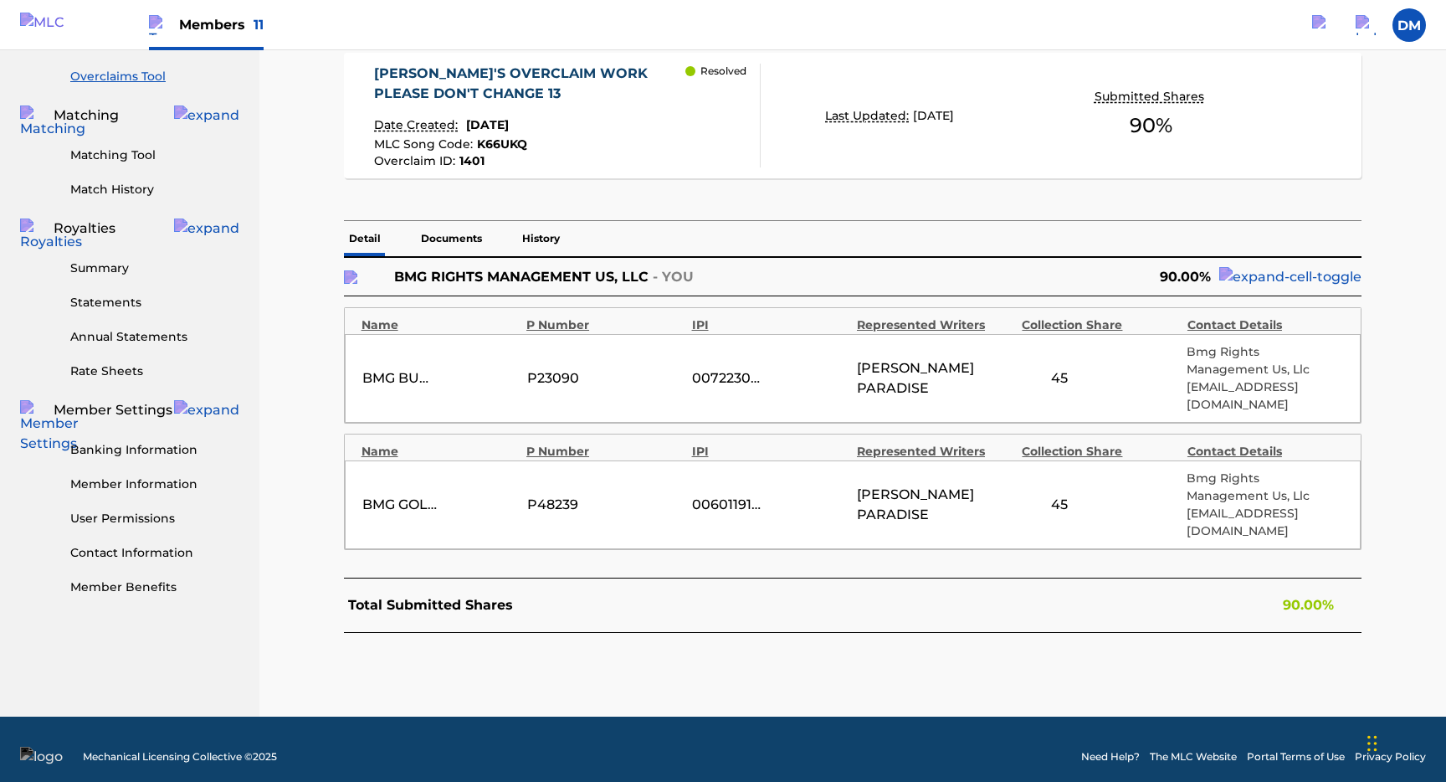
scroll to position [325, 0]
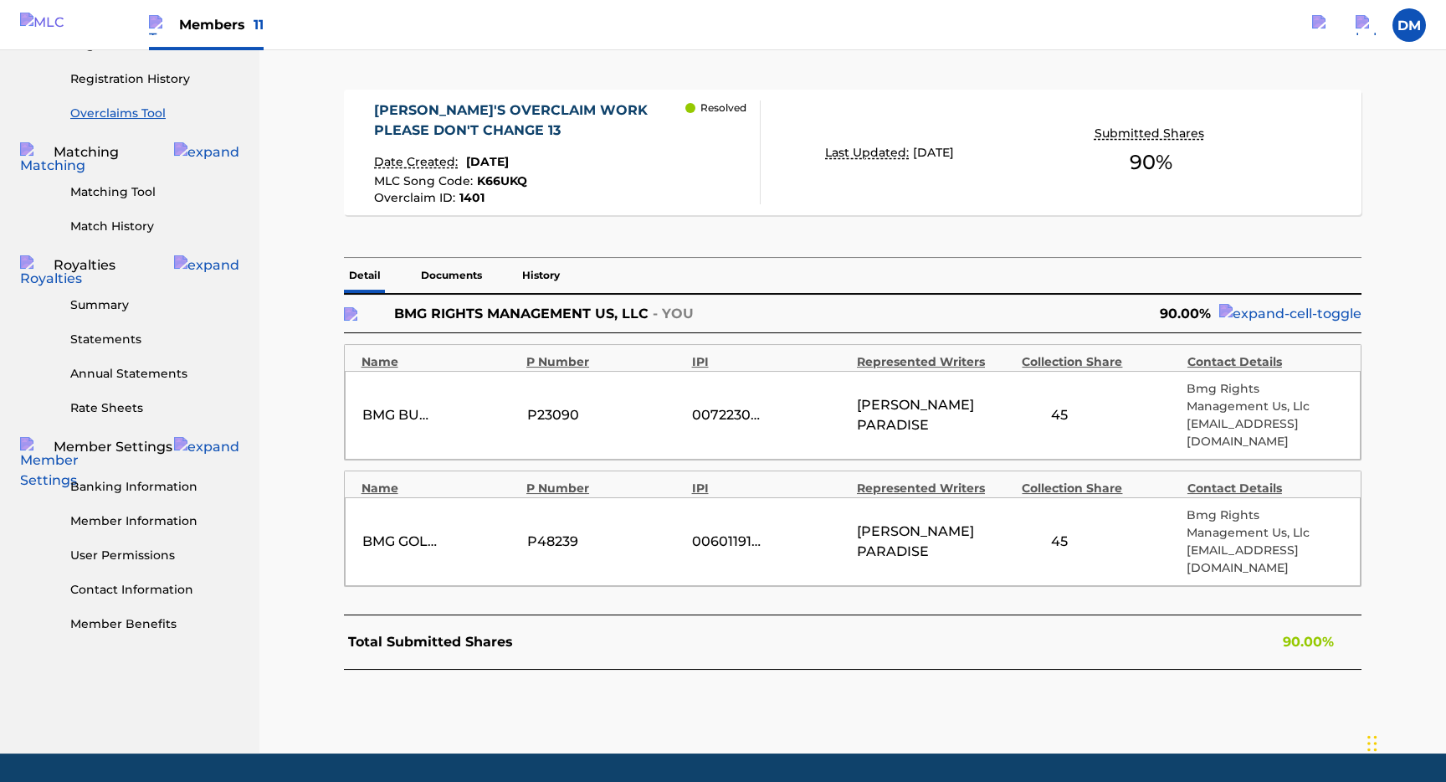
click at [460, 280] on p "Documents" at bounding box center [451, 275] width 71 height 35
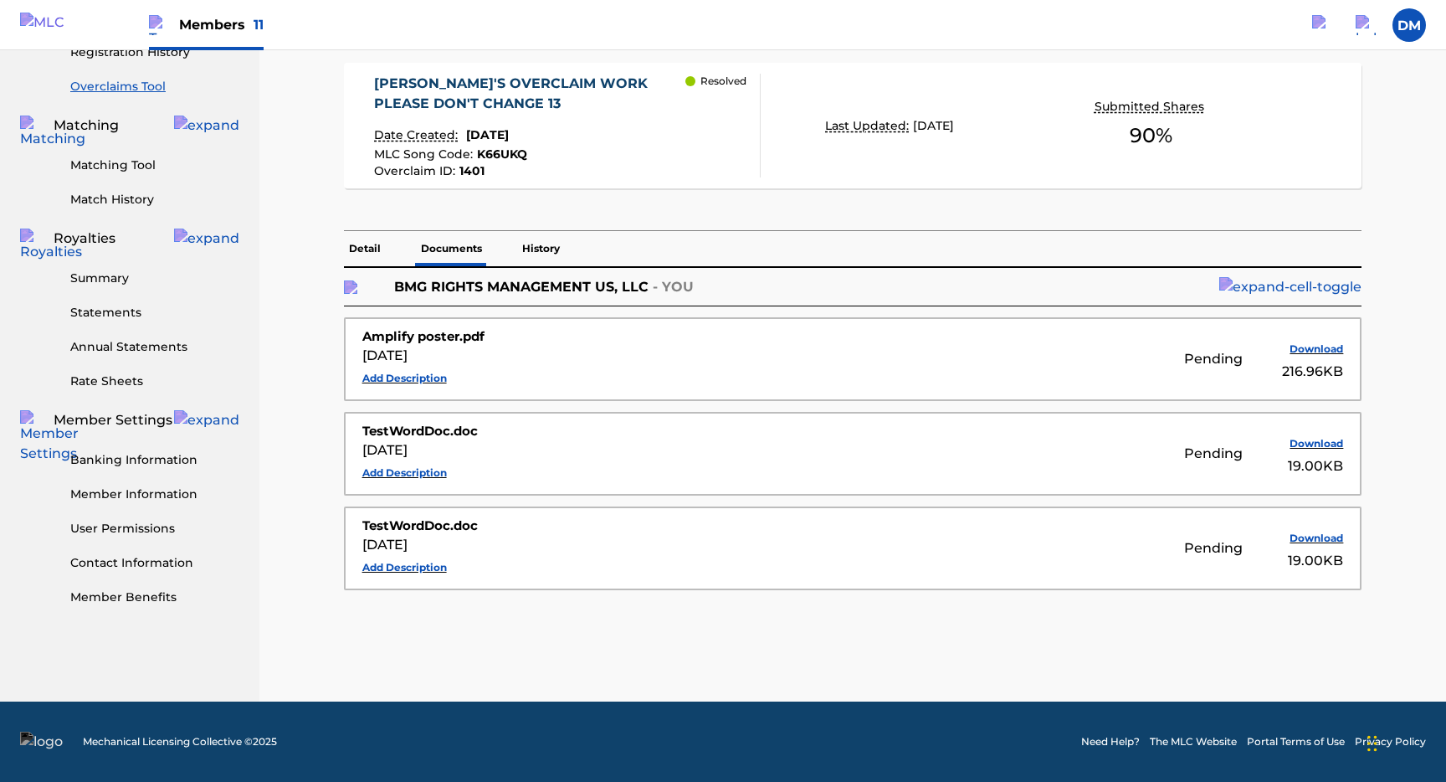
scroll to position [372, 0]
click at [372, 232] on p "Detail" at bounding box center [365, 248] width 42 height 35
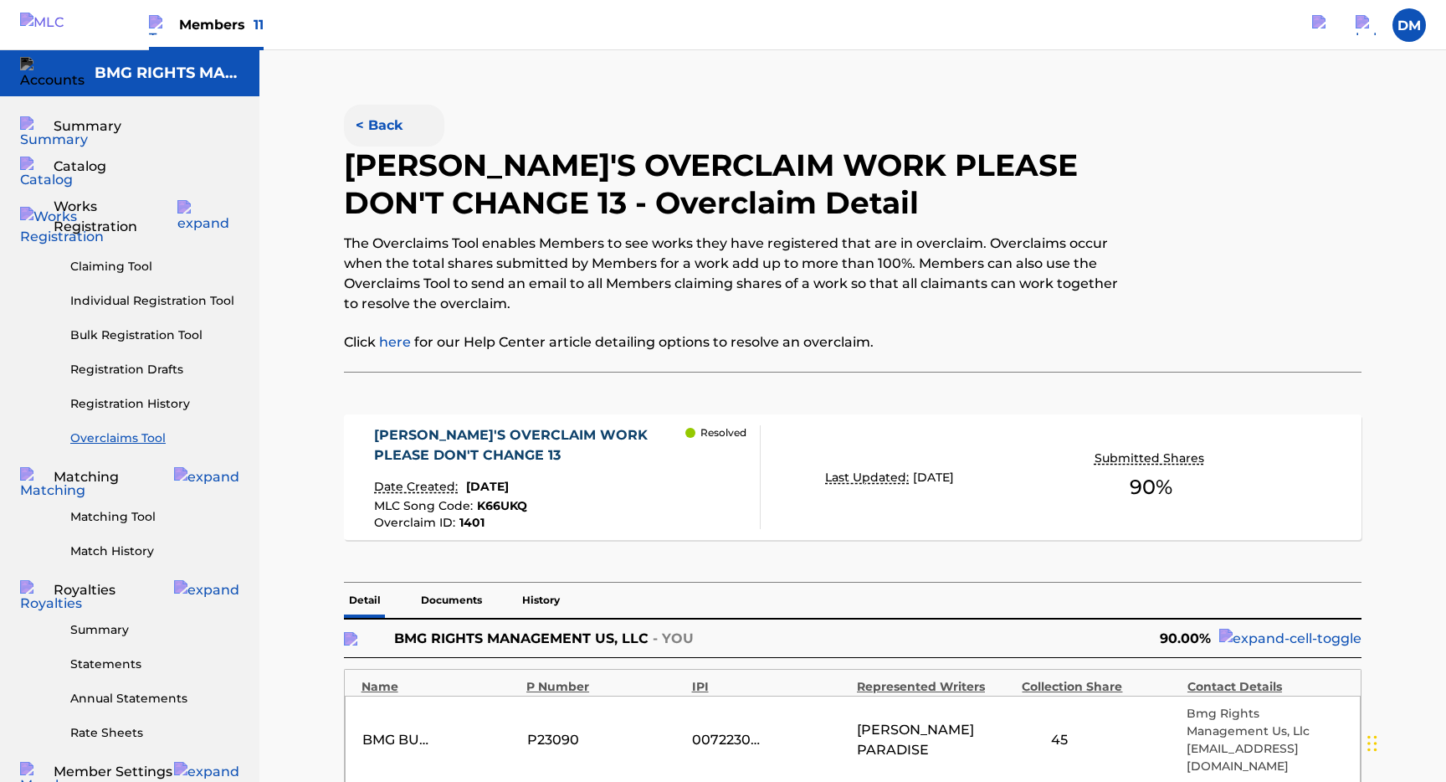
click at [367, 120] on button "< Back" at bounding box center [394, 126] width 100 height 42
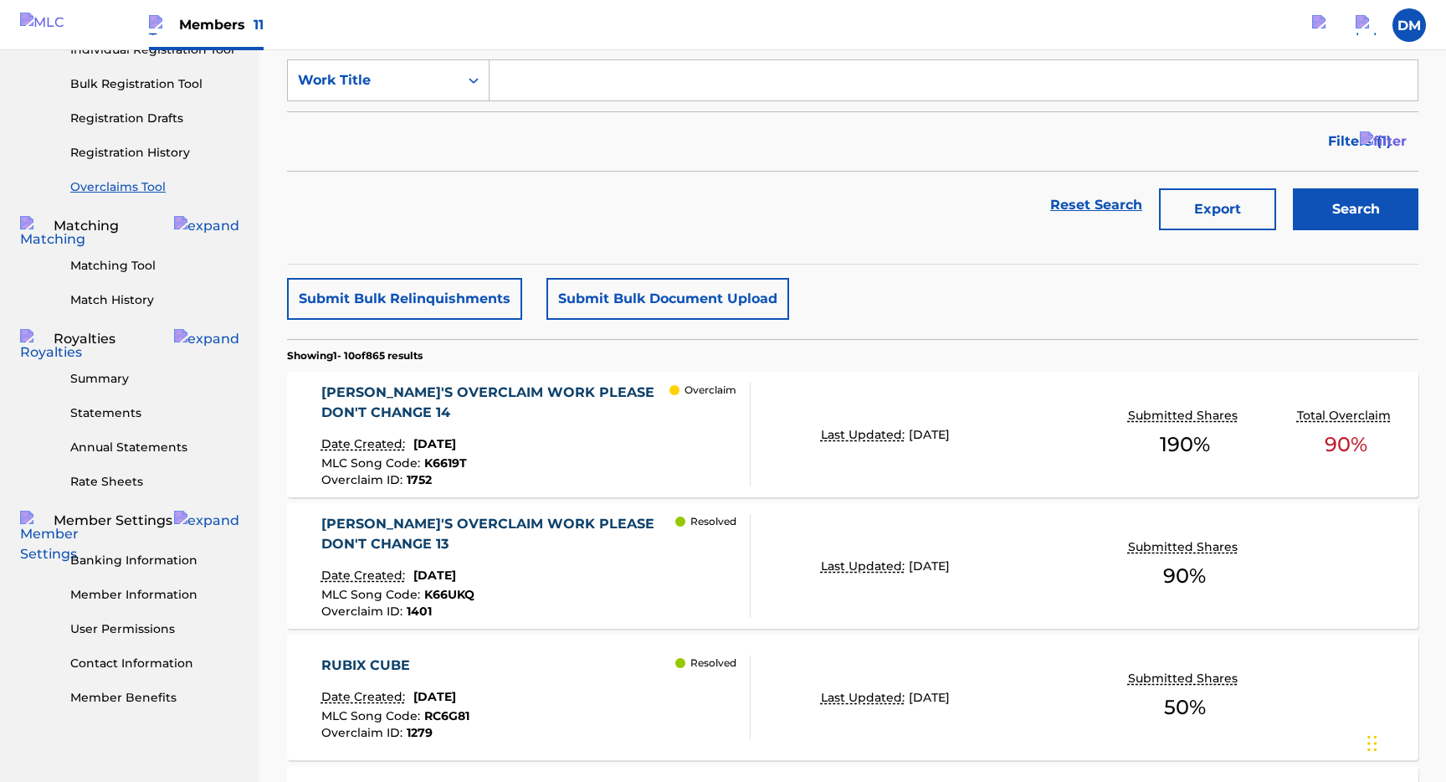
scroll to position [223, 0]
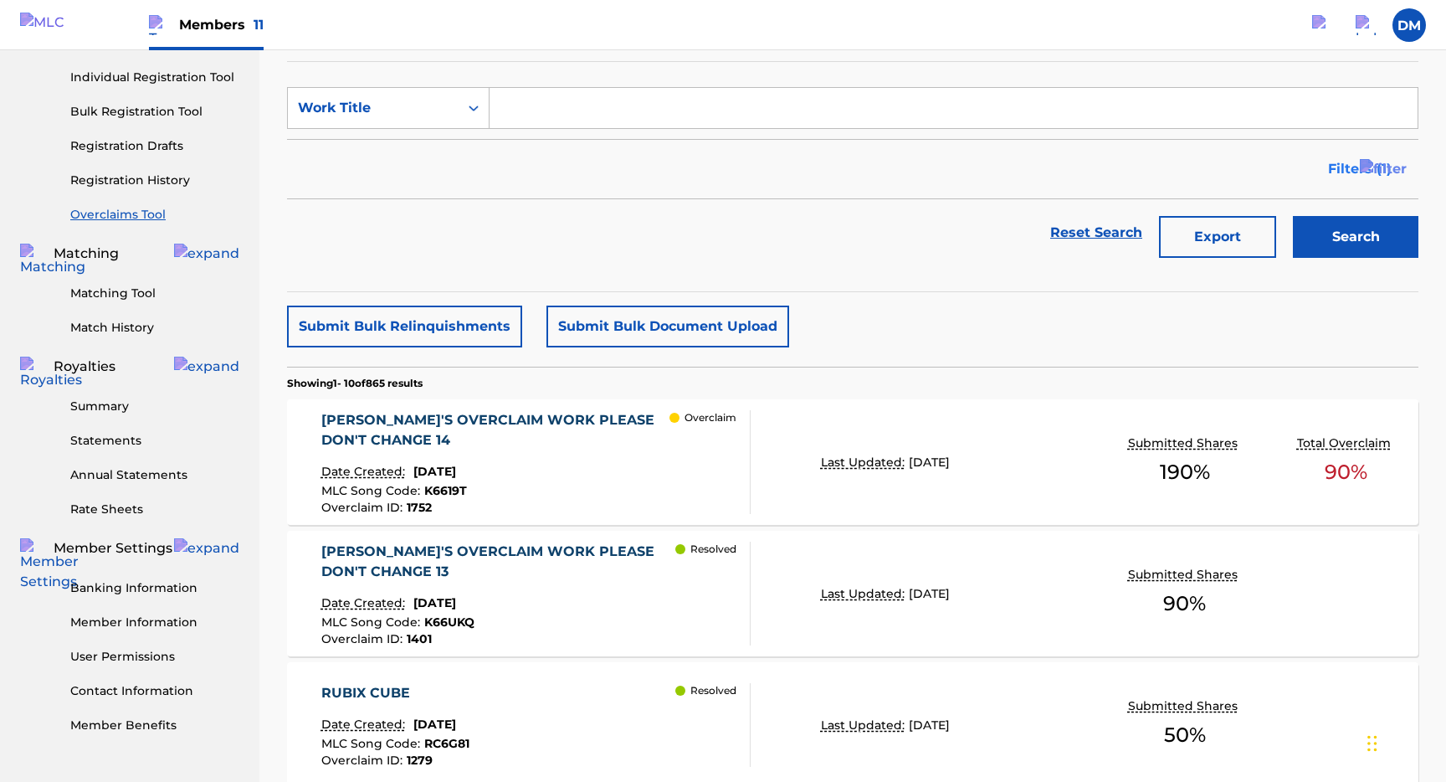
click at [1334, 171] on span "Filters ( 1 )" at bounding box center [1360, 169] width 64 height 20
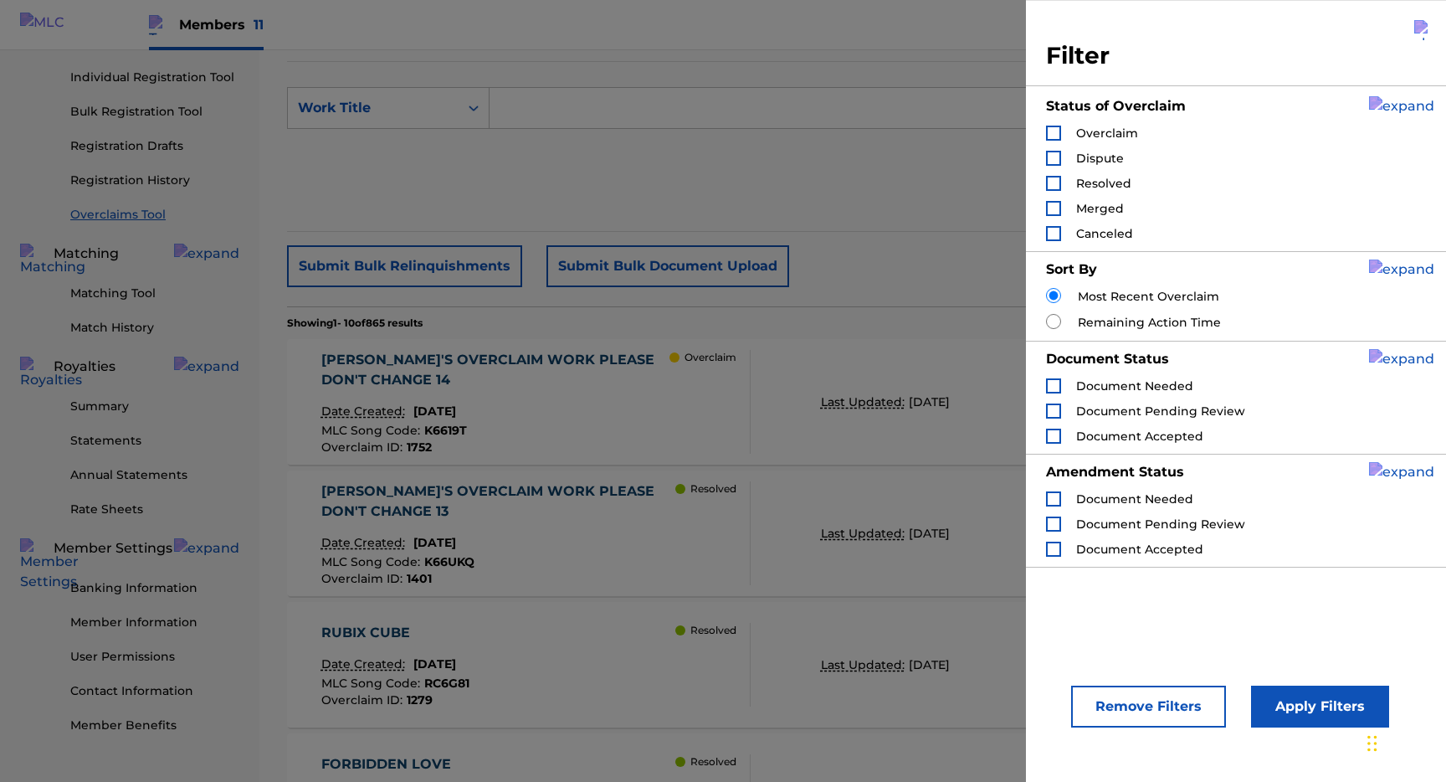
click at [1415, 29] on img "Search Form" at bounding box center [1424, 30] width 20 height 20
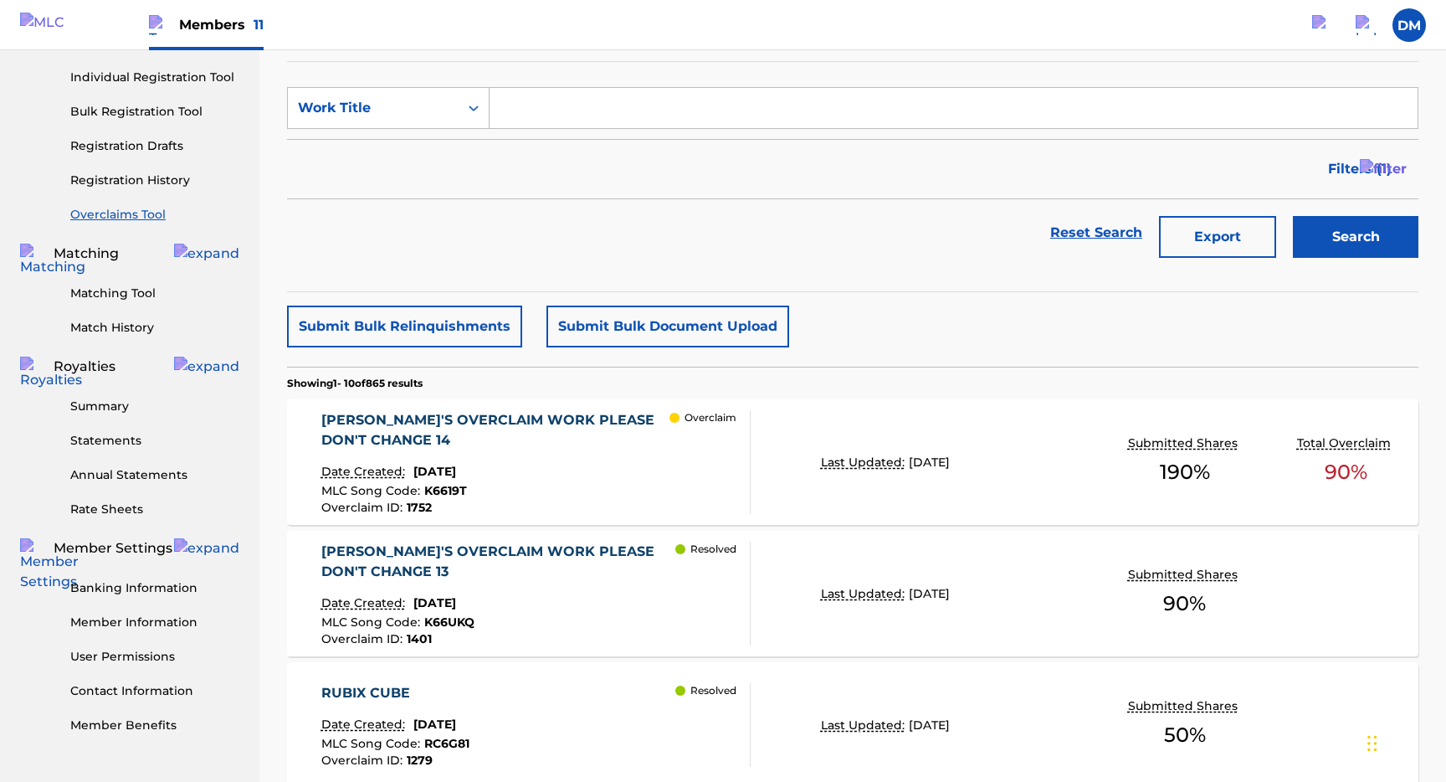
click at [636, 474] on div "Date Created: August 07, 2025" at bounding box center [495, 474] width 349 height 22
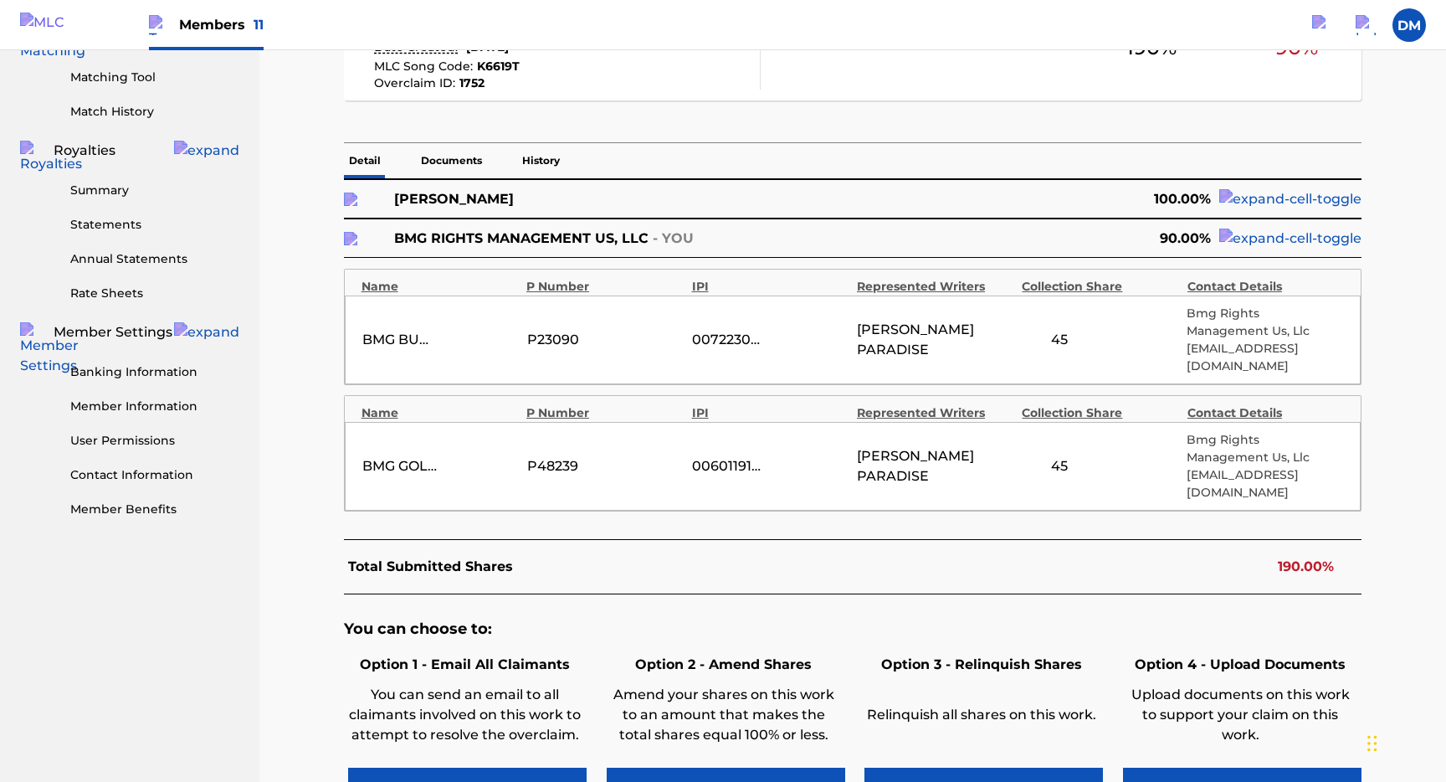
click at [453, 175] on p "Documents" at bounding box center [451, 160] width 71 height 35
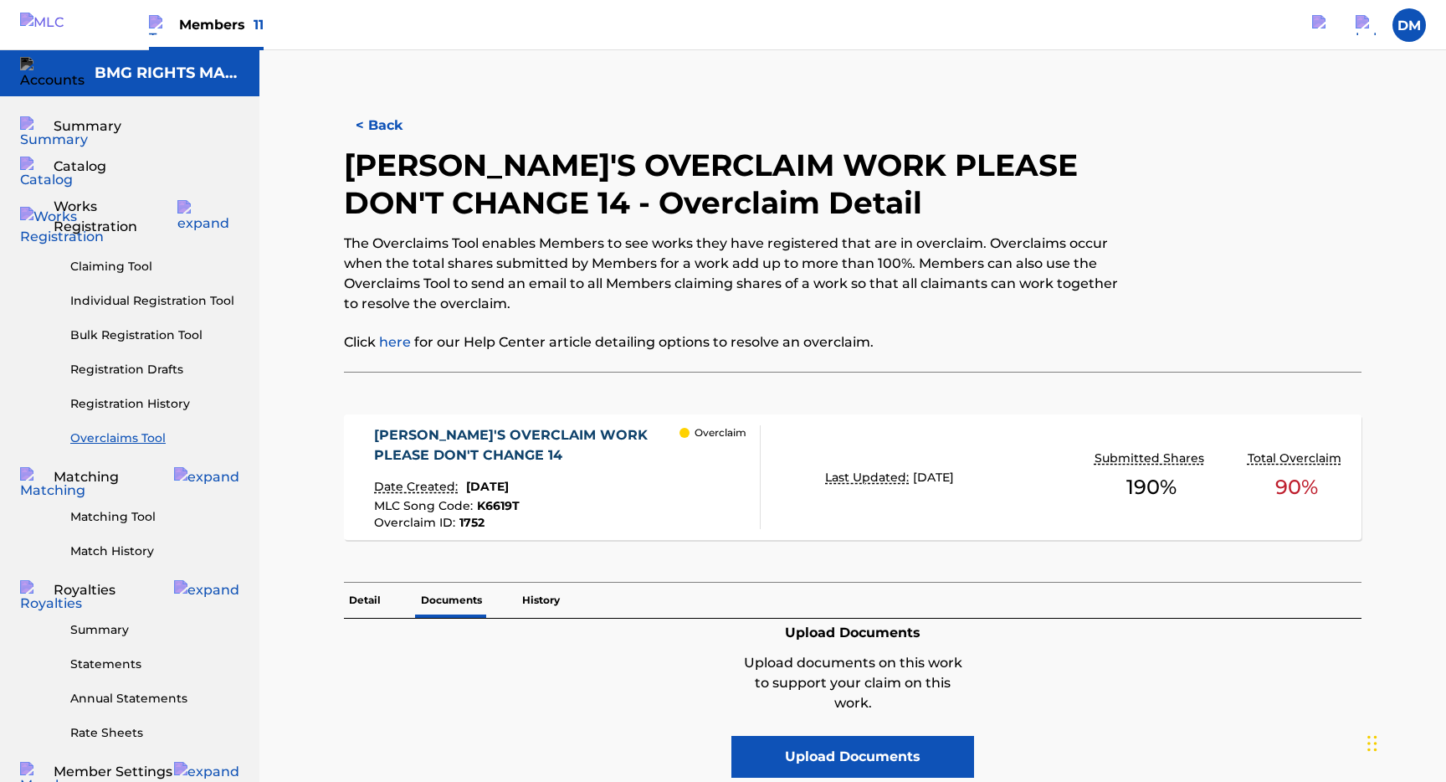
click at [537, 474] on p "History" at bounding box center [541, 600] width 48 height 35
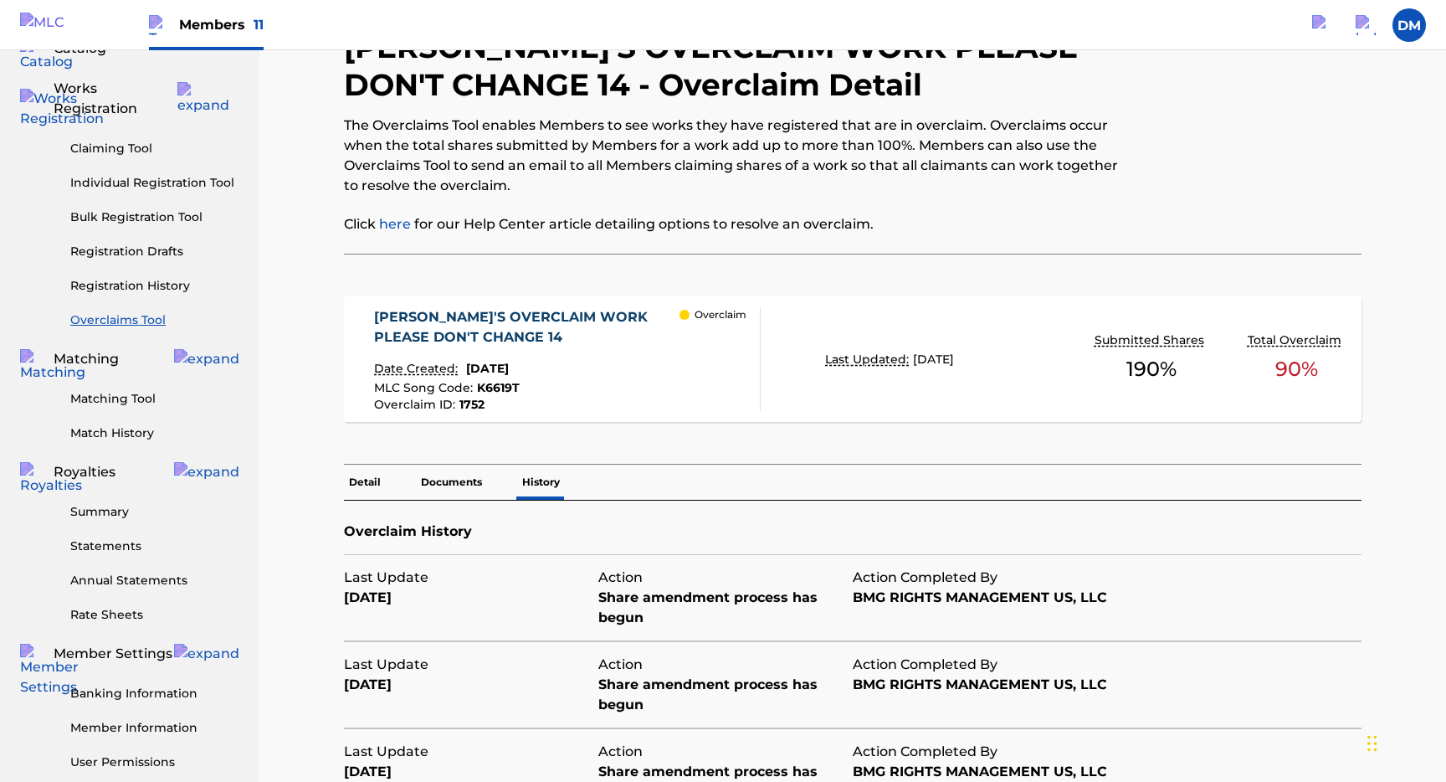
scroll to position [126, 0]
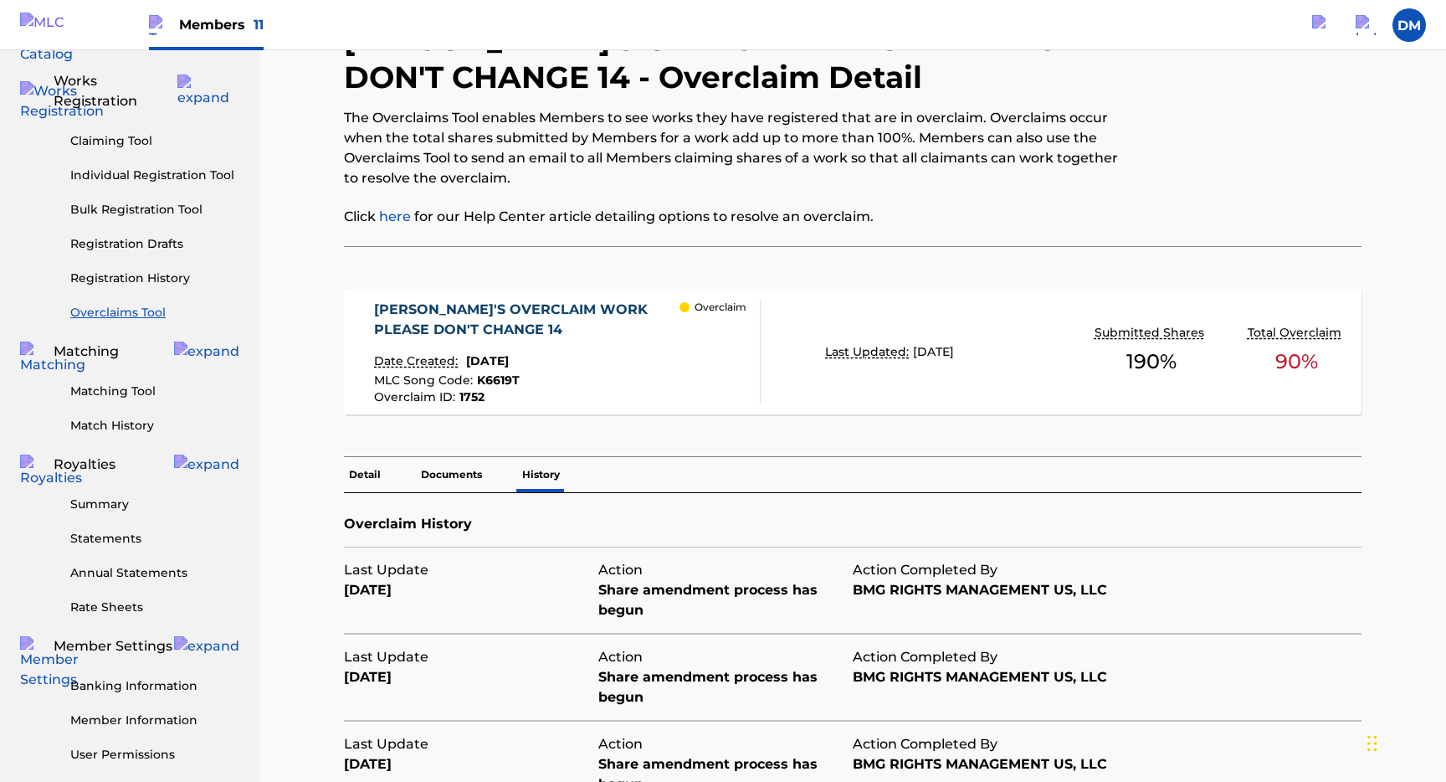
click at [462, 474] on p "Documents" at bounding box center [451, 474] width 71 height 35
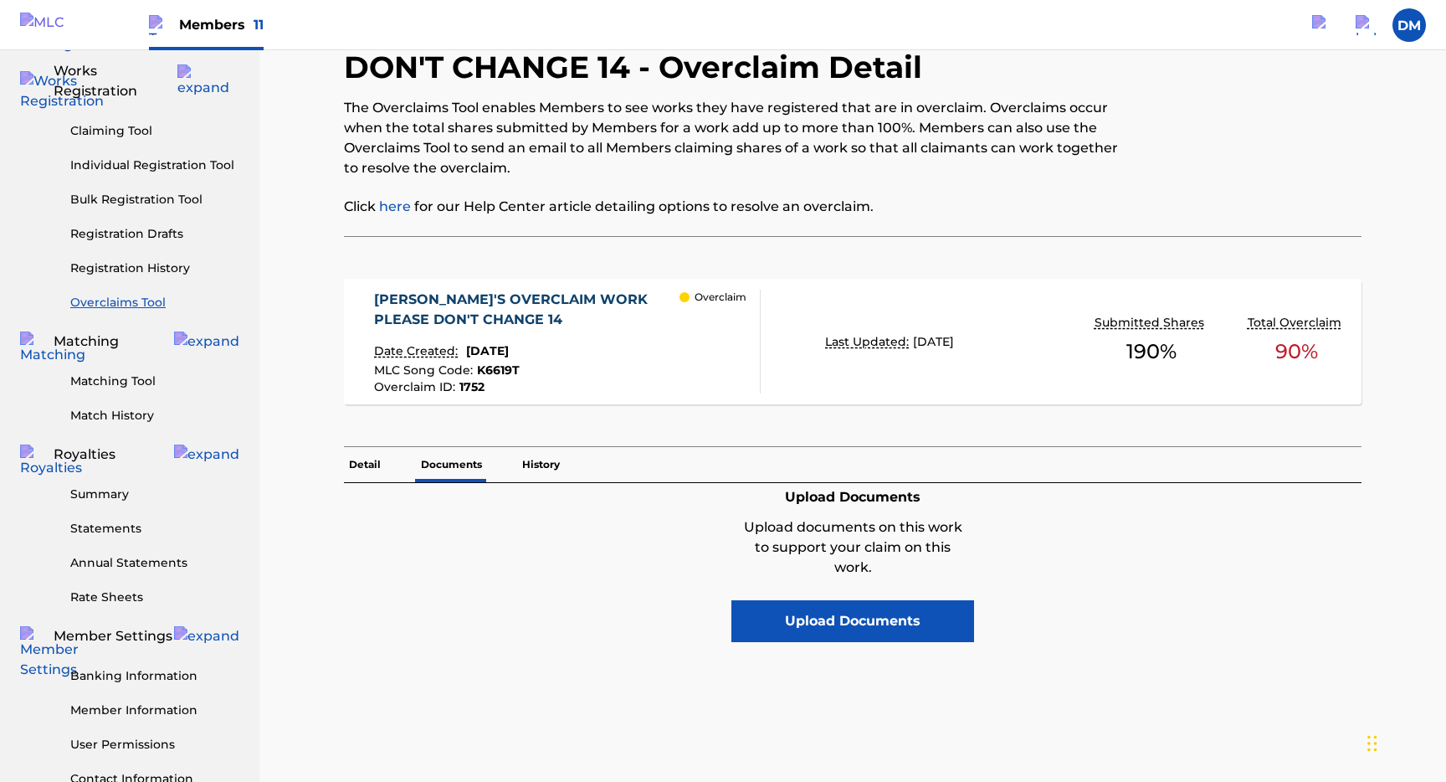
scroll to position [120, 0]
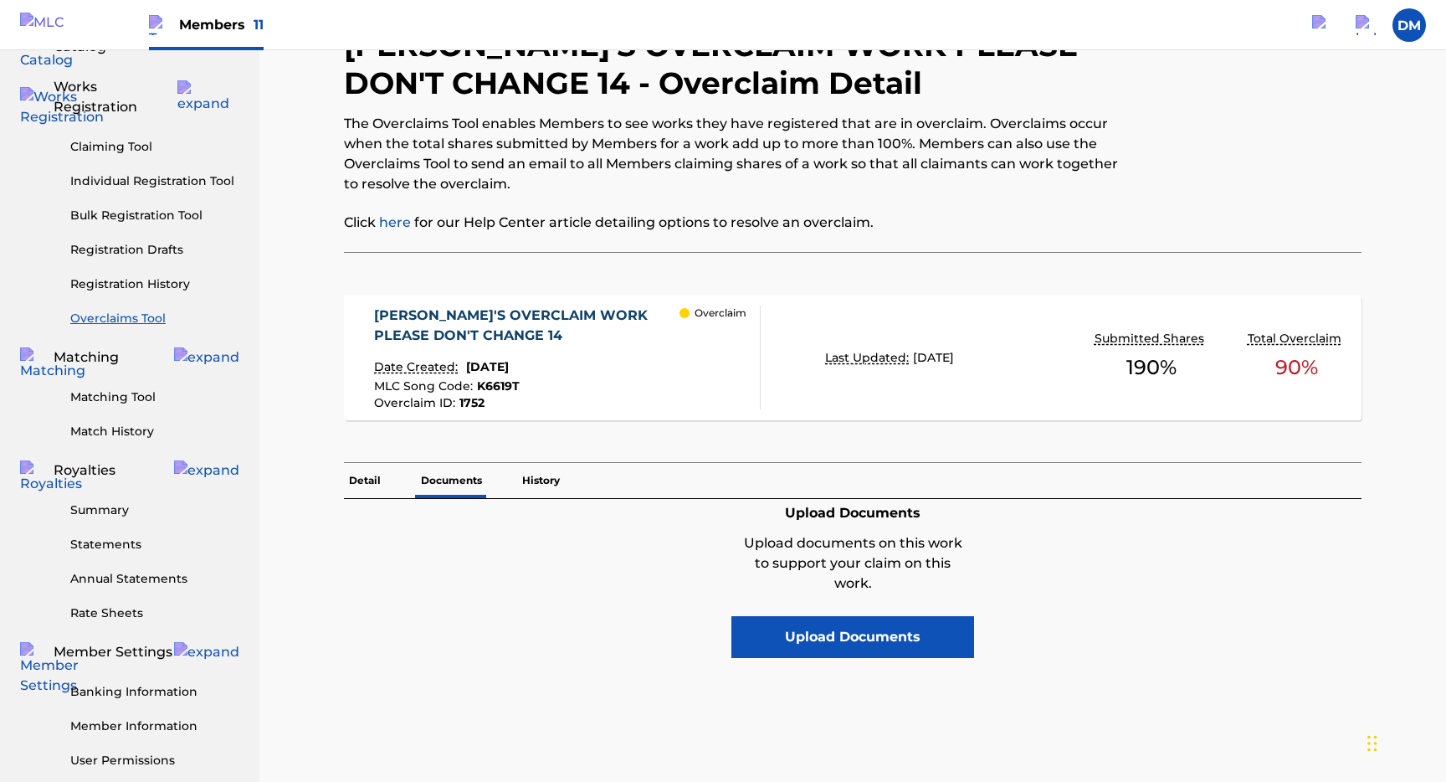
click at [851, 474] on h6 "Upload Documents" at bounding box center [853, 513] width 234 height 20
drag, startPoint x: 744, startPoint y: 541, endPoint x: 903, endPoint y: 580, distance: 163.8
click at [903, 474] on p "Upload documents on this work to support your claim on this work." at bounding box center [853, 563] width 234 height 60
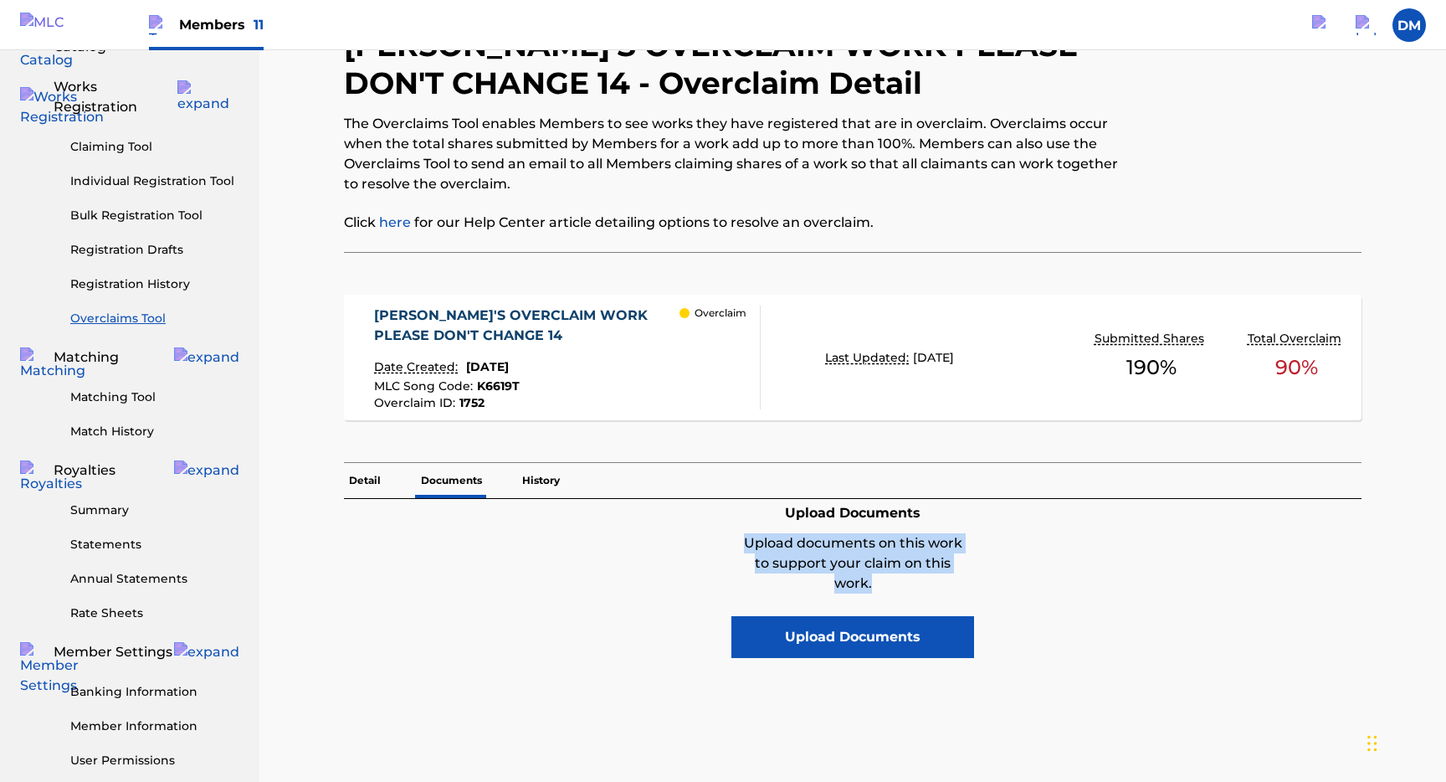
copy p "Upload documents on this work to support your claim on this work."
click at [357, 474] on p "Detail" at bounding box center [365, 480] width 42 height 35
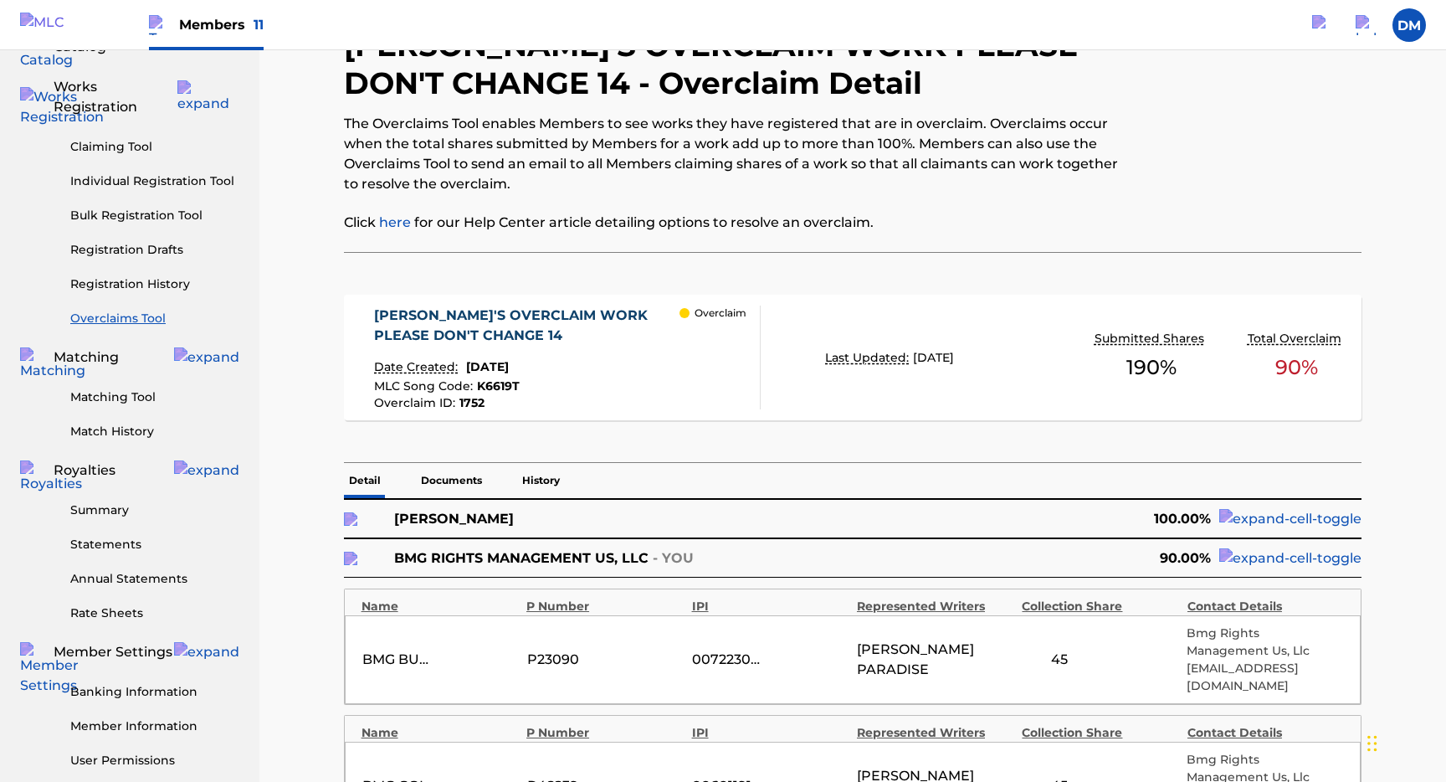
click at [449, 474] on p "Documents" at bounding box center [451, 480] width 71 height 35
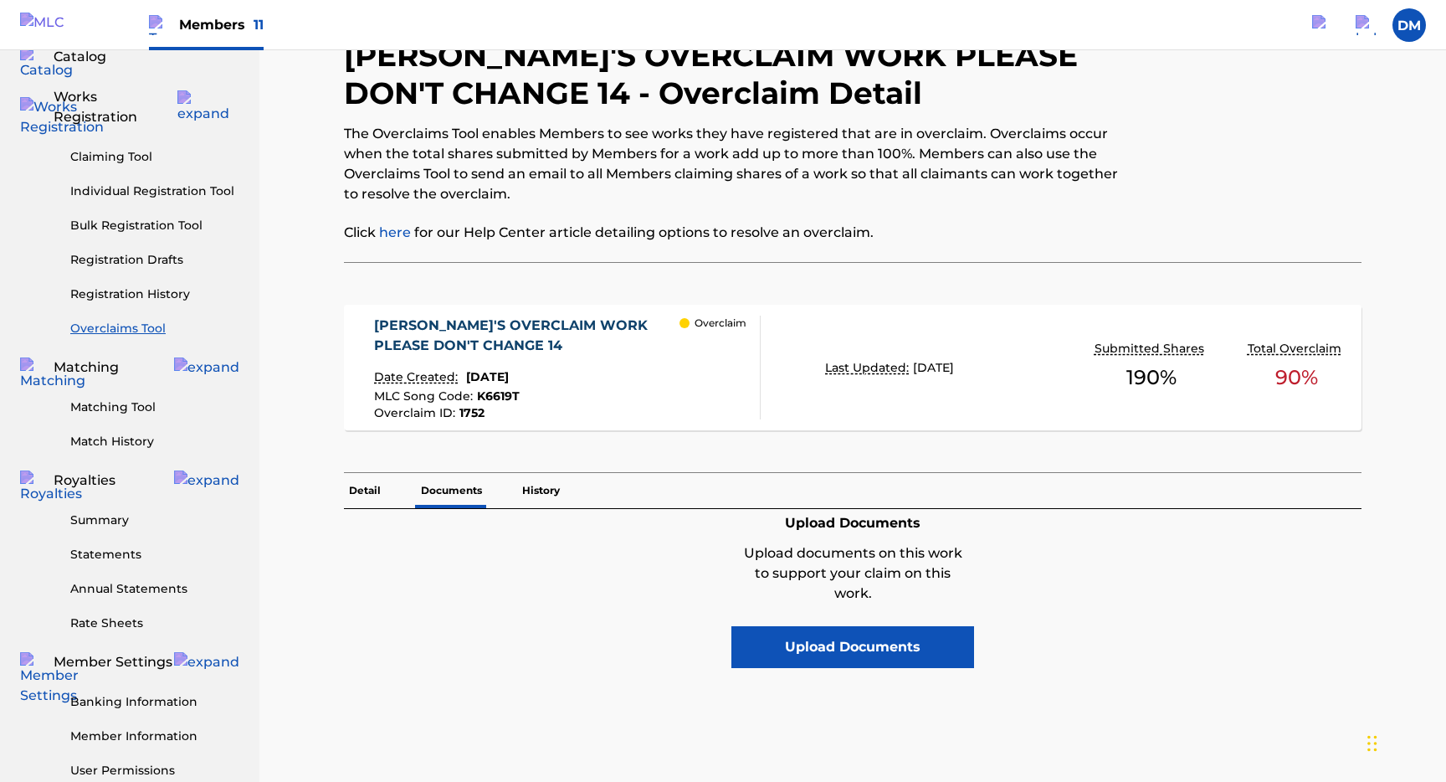
scroll to position [114, 0]
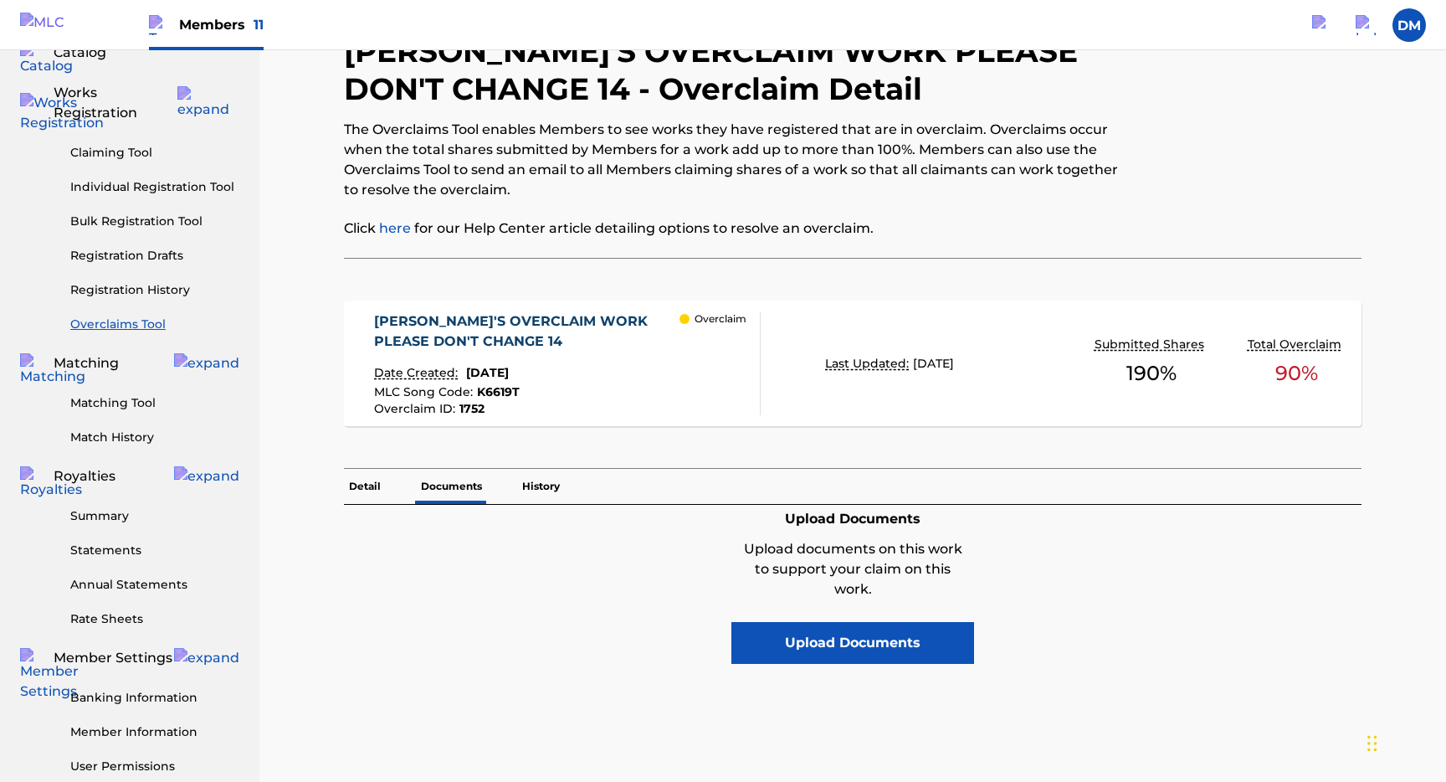
click at [379, 474] on p "Detail" at bounding box center [365, 486] width 42 height 35
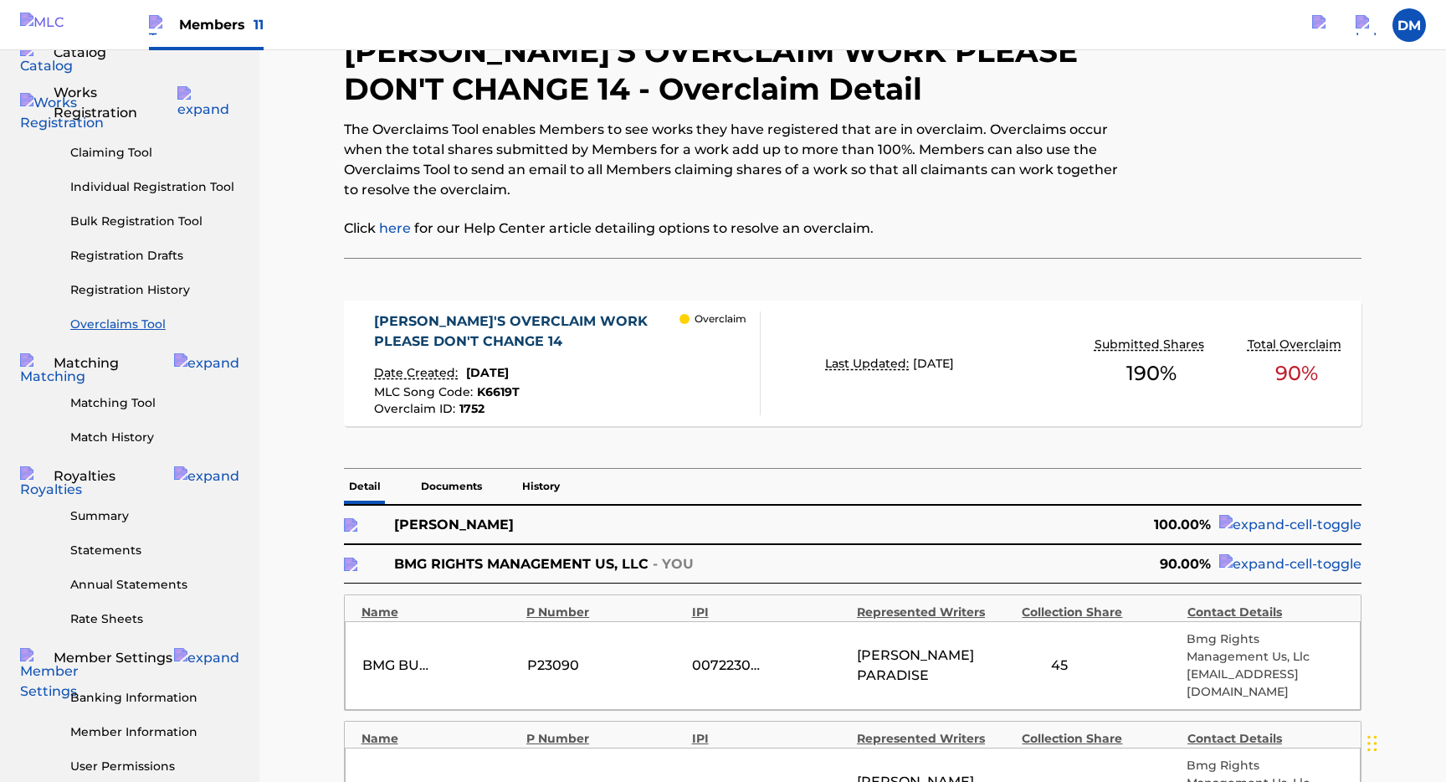
click at [459, 474] on p "Documents" at bounding box center [451, 486] width 71 height 35
